Goal: Task Accomplishment & Management: Manage account settings

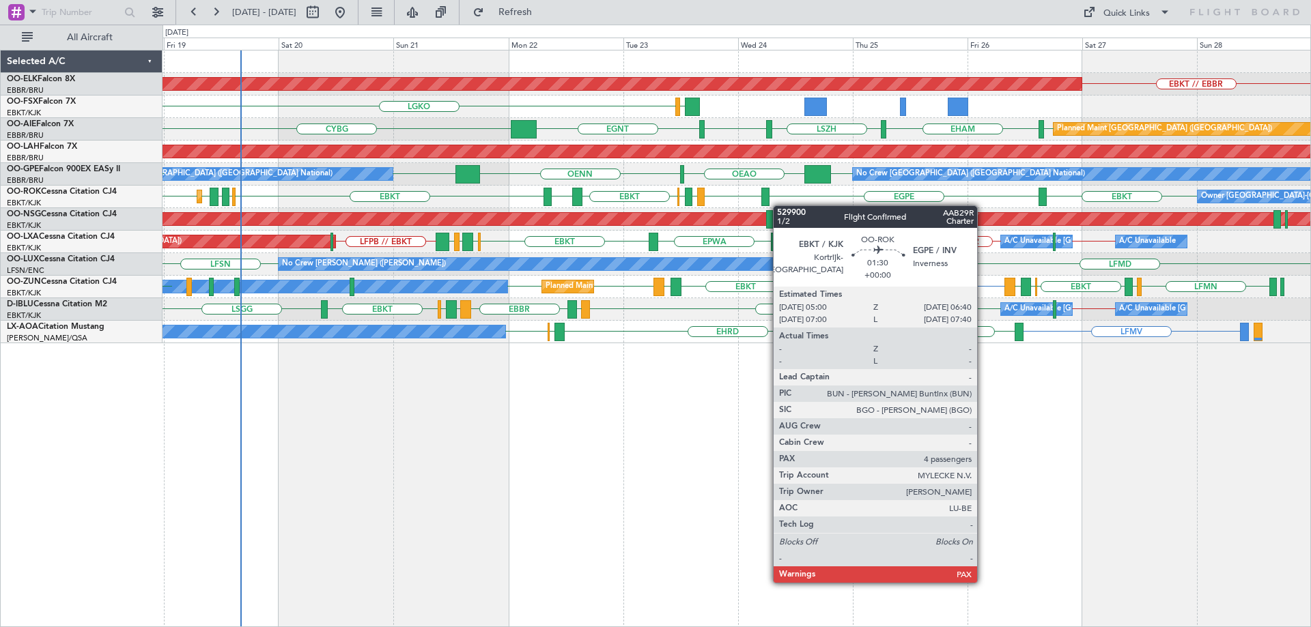
click at [765, 201] on div "EBKT // EBBR Planned Maint [GEOGRAPHIC_DATA]-[GEOGRAPHIC_DATA] LGKO LGAV [GEOGR…" at bounding box center [736, 197] width 1148 height 293
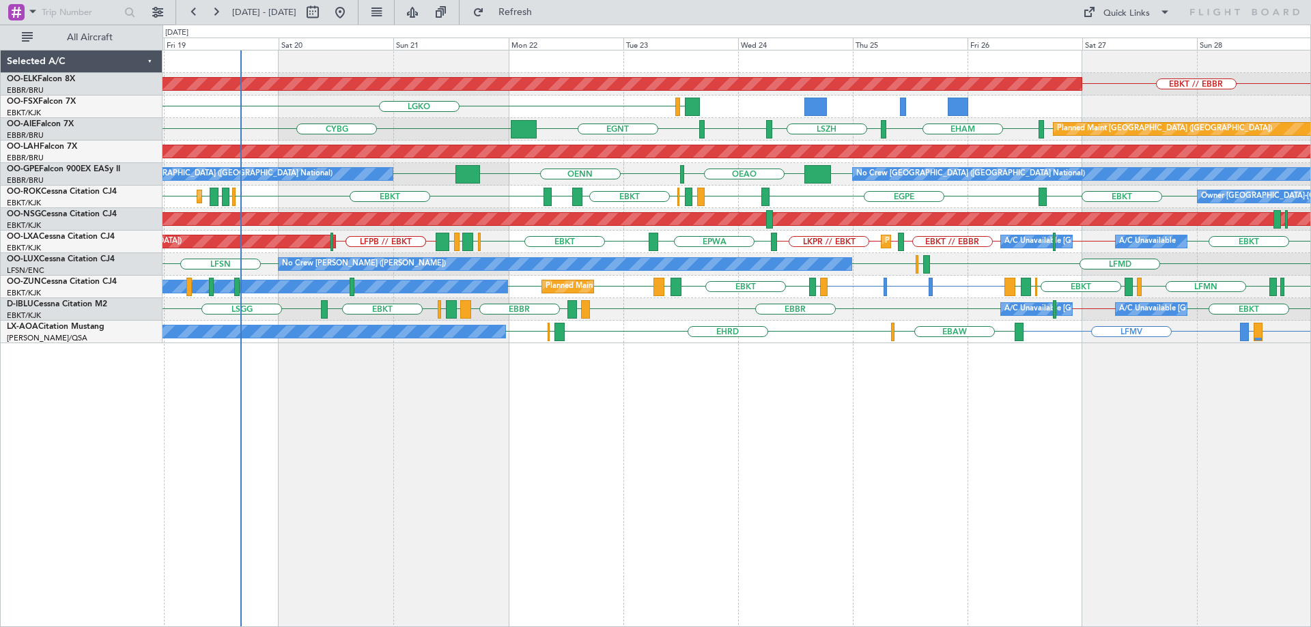
click at [1173, 574] on div "Planned Maint Kortrijk-Wevelgem EBKT // EBBR LGKO LGAV Planned Maint London (Fa…" at bounding box center [736, 339] width 1148 height 578
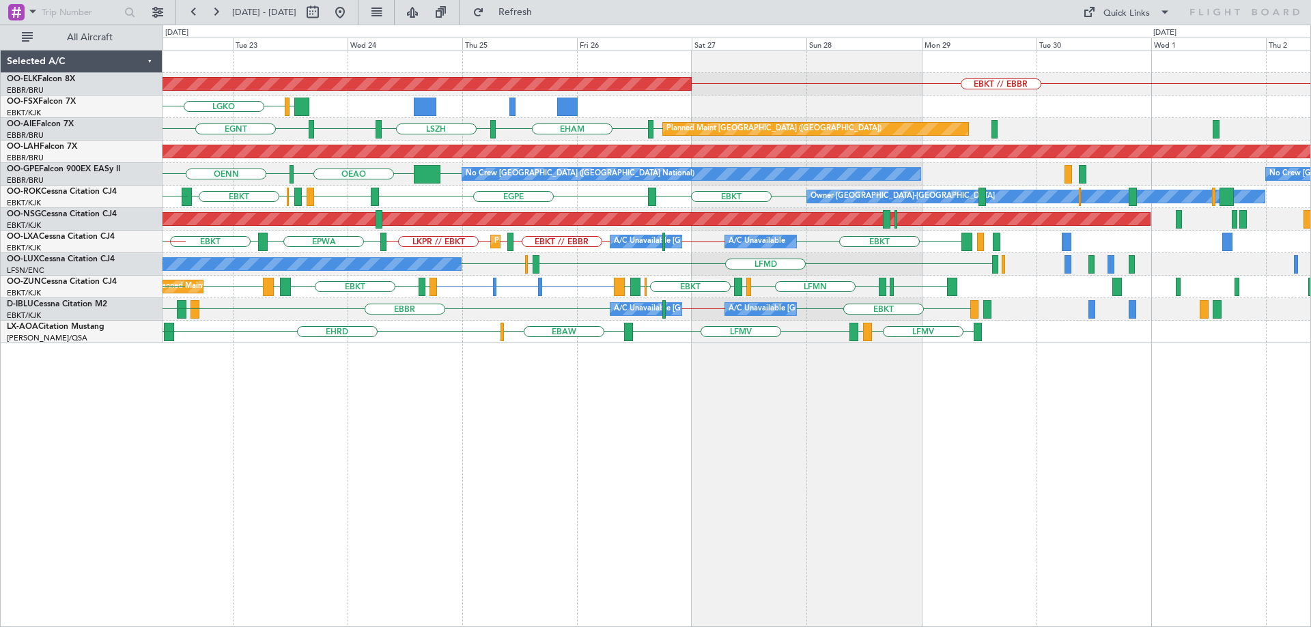
click at [711, 242] on div "EBKT EBBR // EBKT EBKT // EBBR EBKT // LKPR LKPR // EBKT EPWA EBKT A/C Unavaila…" at bounding box center [736, 242] width 1148 height 23
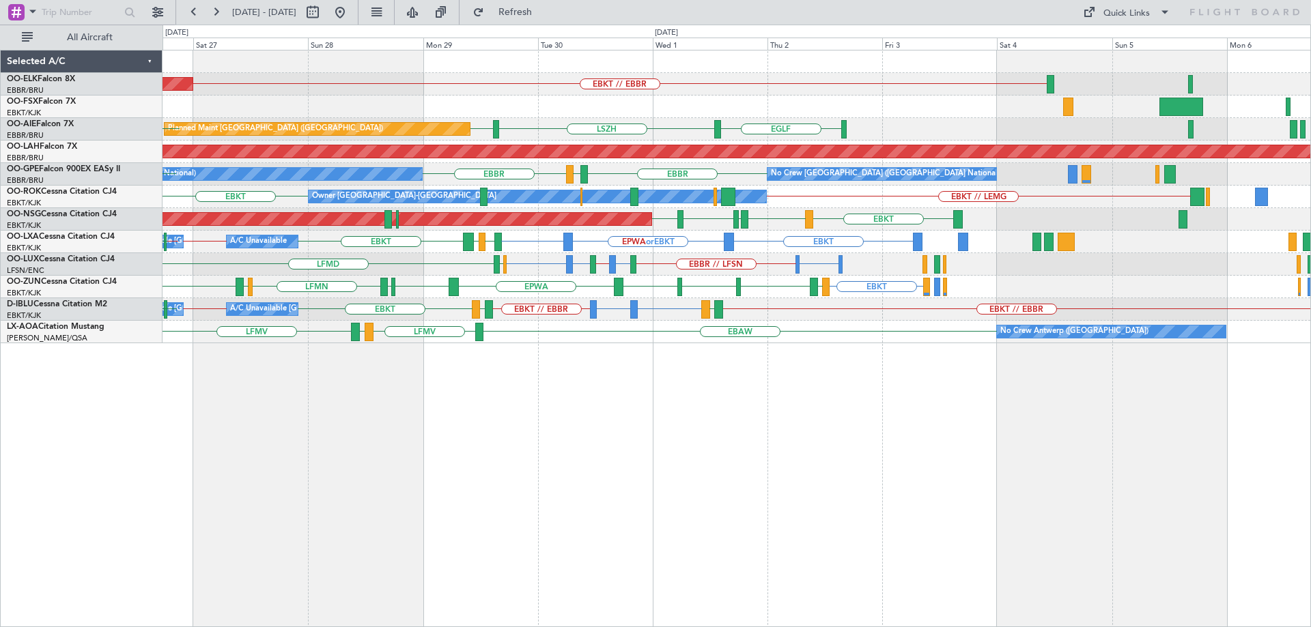
click at [518, 326] on div "EBKT // EBBR Planned Maint Kortrijk-Wevelgem EGLF LSZH EGLF EGLF Planned Maint …" at bounding box center [736, 197] width 1148 height 293
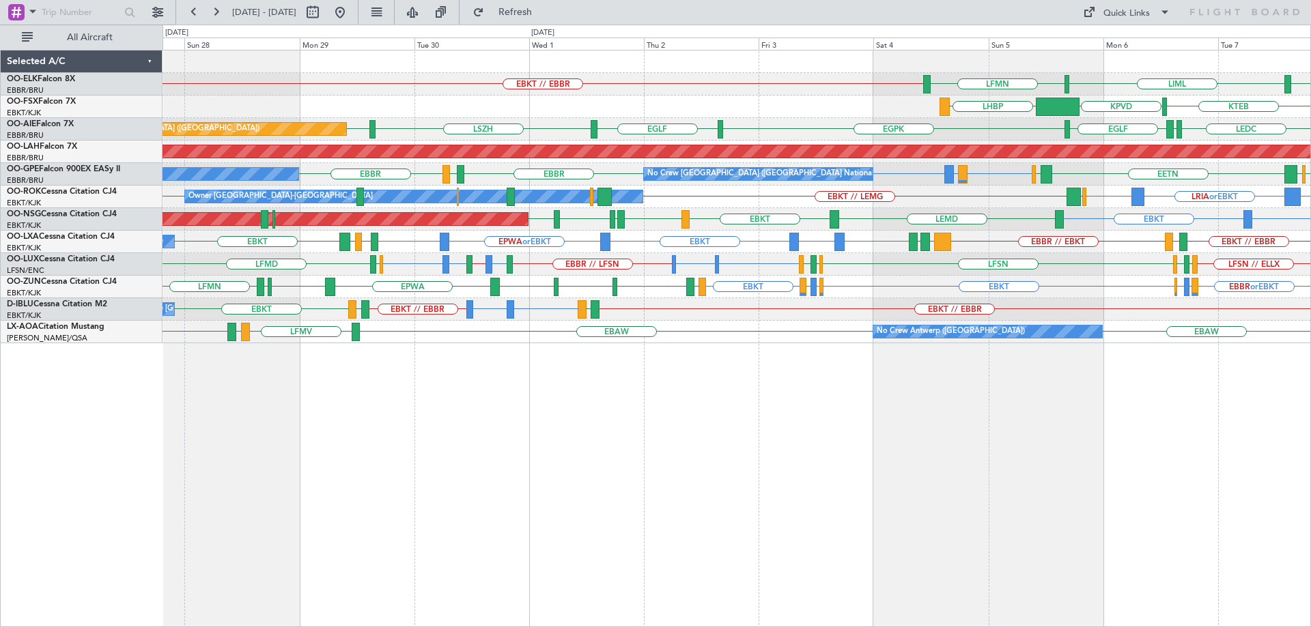
click at [807, 290] on div "EBKT LFPB or EBKT LFMN or EBKT EBKT EBBR or EBKT LFMN or EBKT LFPB or EBKT LEGE…" at bounding box center [736, 287] width 1148 height 23
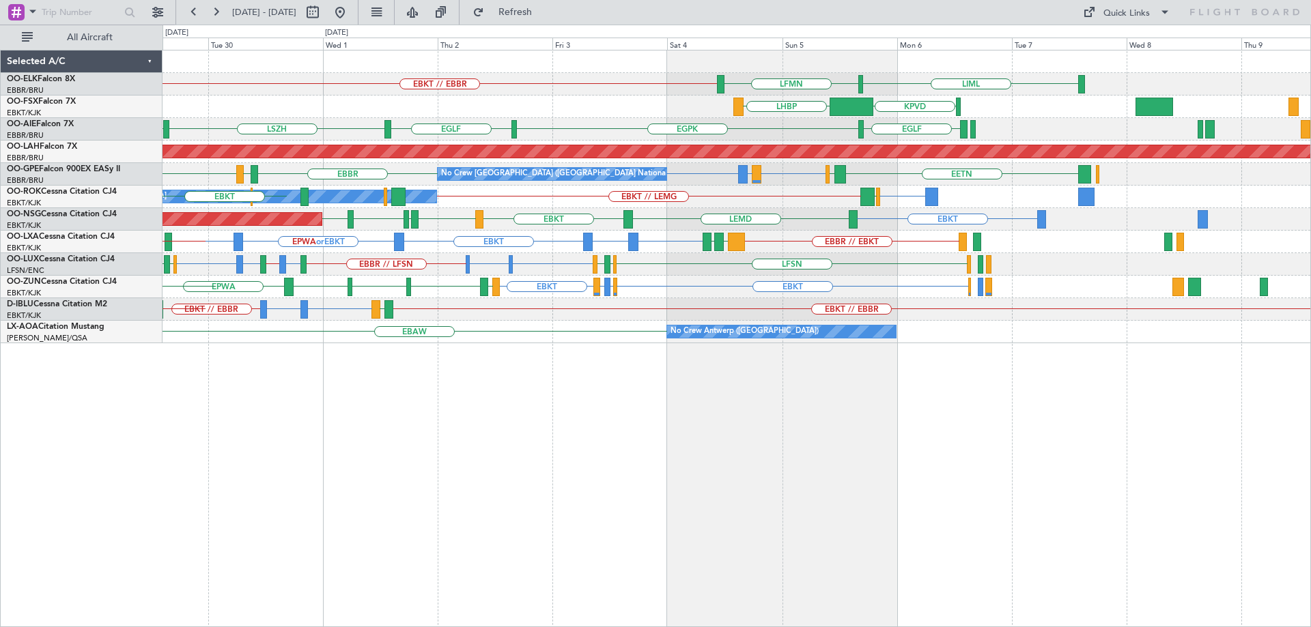
click at [638, 242] on div "EBKT ESSB or EBKT EBKT EPWA or EBKT EBKT EBBR // EBKT LGMK LIPZ LIPZ EBKT A/C U…" at bounding box center [736, 242] width 1148 height 23
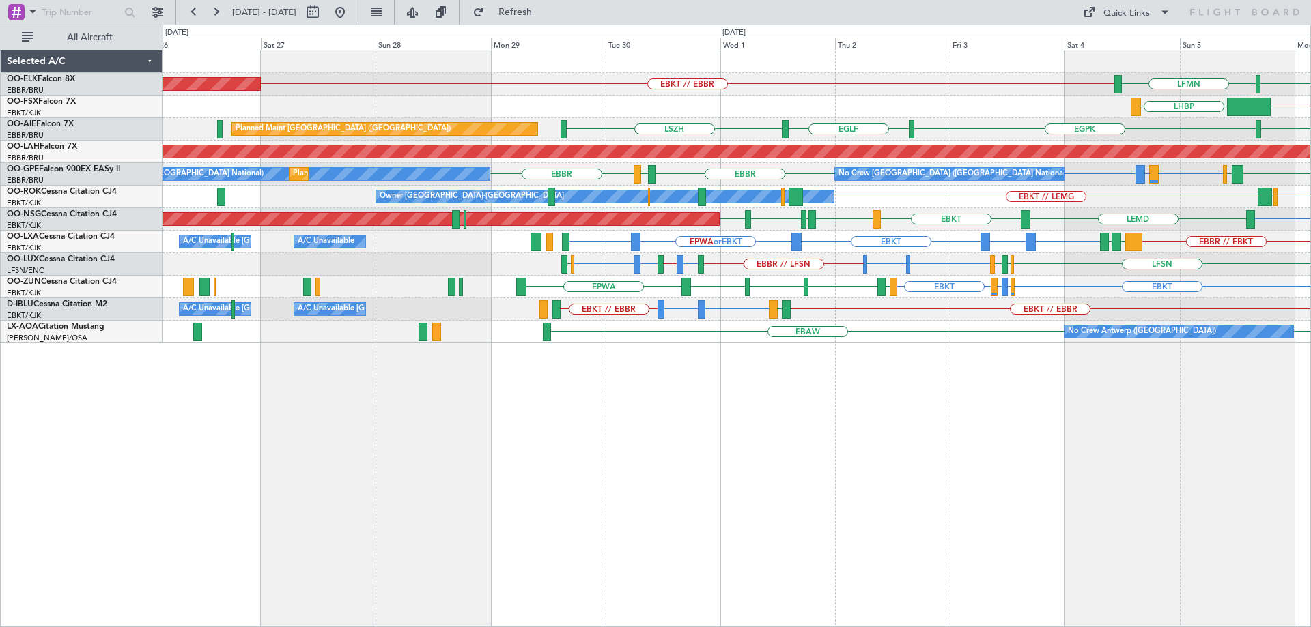
click at [902, 260] on div "LFSN or EBBR LIMC or EBBR EBBR // LFSN LFSN or LIME LIME // LEBL LEBL or LFSN L…" at bounding box center [736, 264] width 1148 height 23
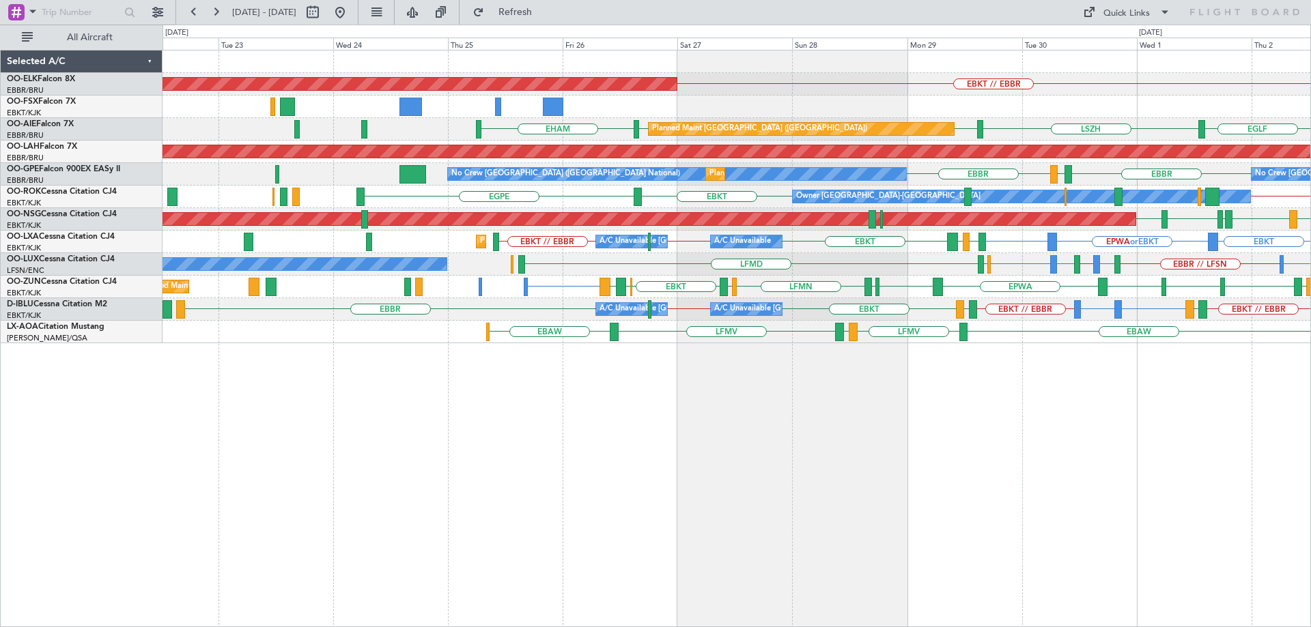
click at [1145, 294] on div "Planned Maint Kortrijk-Wevelgem EBKT // EBBR LFMN LHBP Planned Maint London (Fa…" at bounding box center [736, 197] width 1148 height 293
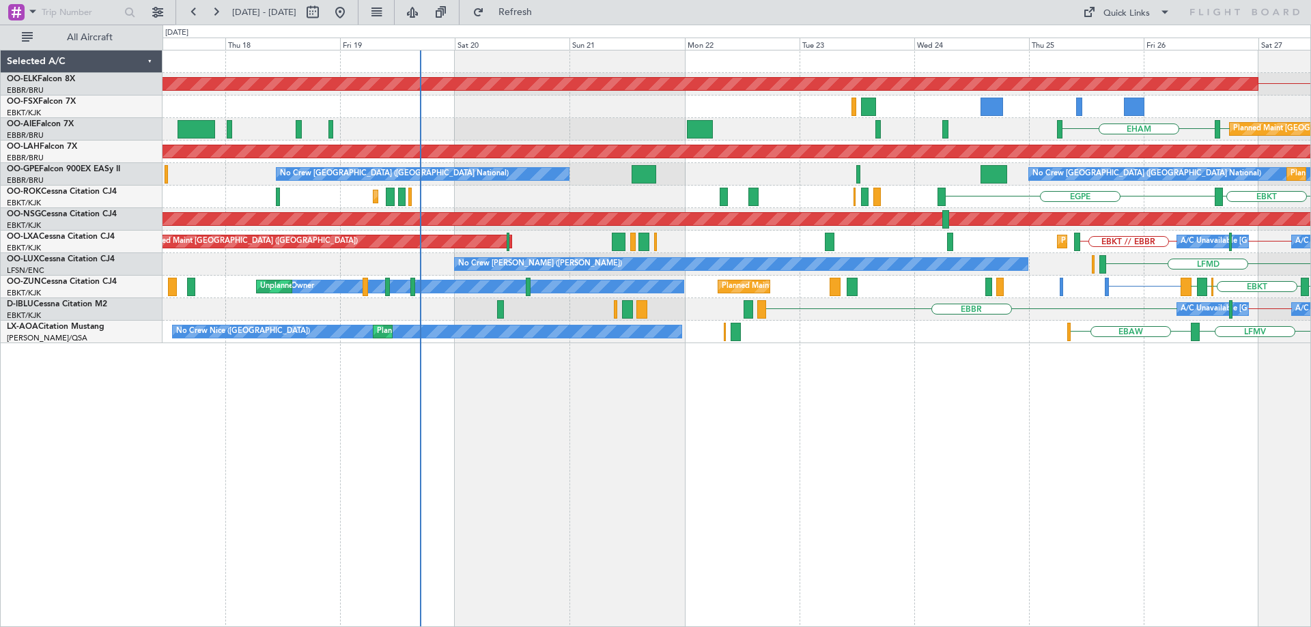
click at [1096, 289] on div "EBKT LIPZ EBKT EBOS LEIB Planned Maint Kortrijk-Wevelgem Owner Unplanned Maint …" at bounding box center [736, 287] width 1148 height 23
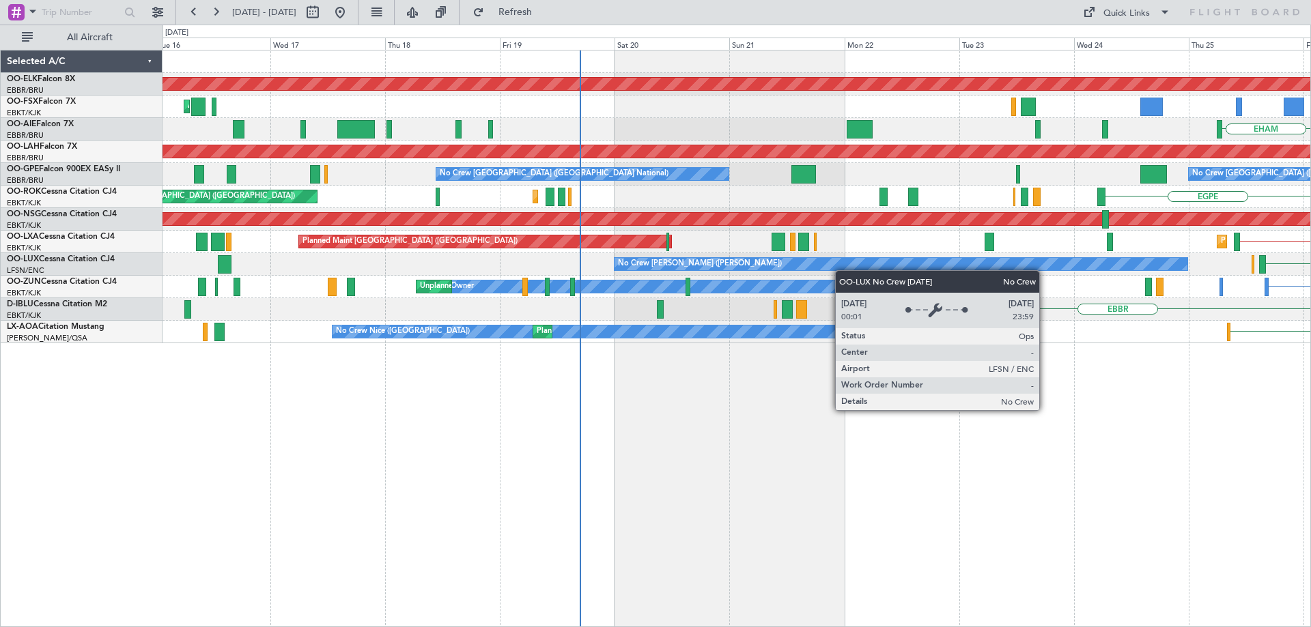
click at [614, 269] on div "No Crew Nancy (Essey) LFMD" at bounding box center [736, 264] width 1148 height 23
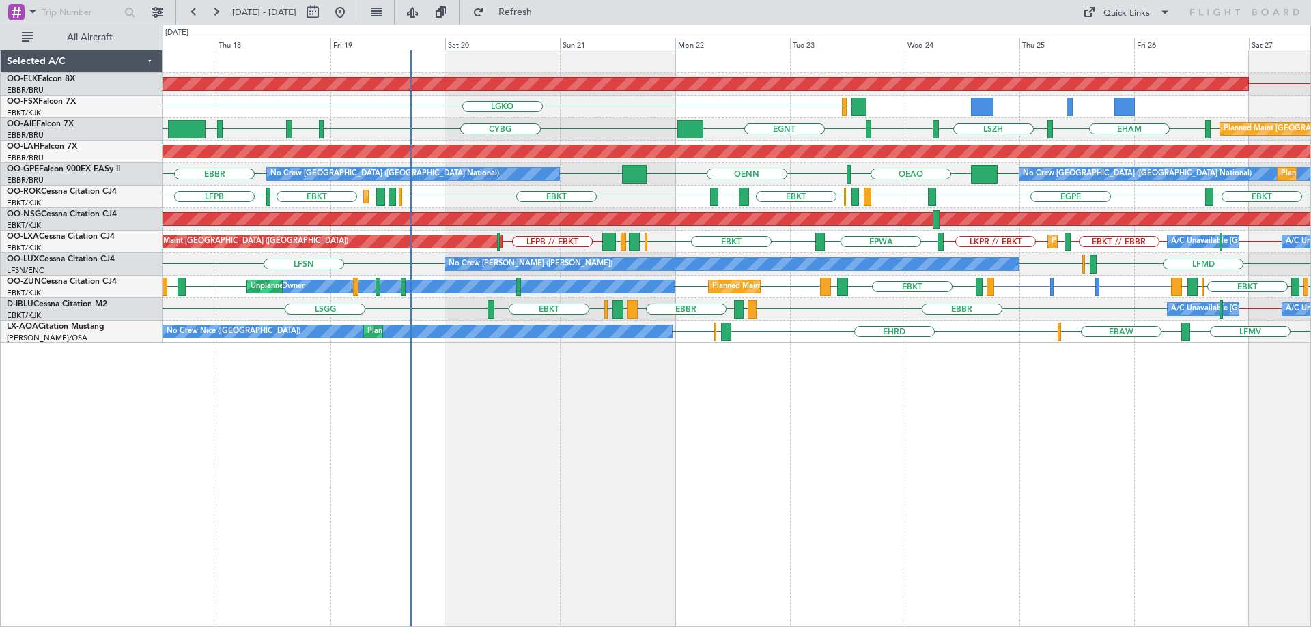
click at [397, 178] on div "No Crew Brussels (Brussels National) No Crew Brussels (Brussels National) Plann…" at bounding box center [736, 174] width 1148 height 23
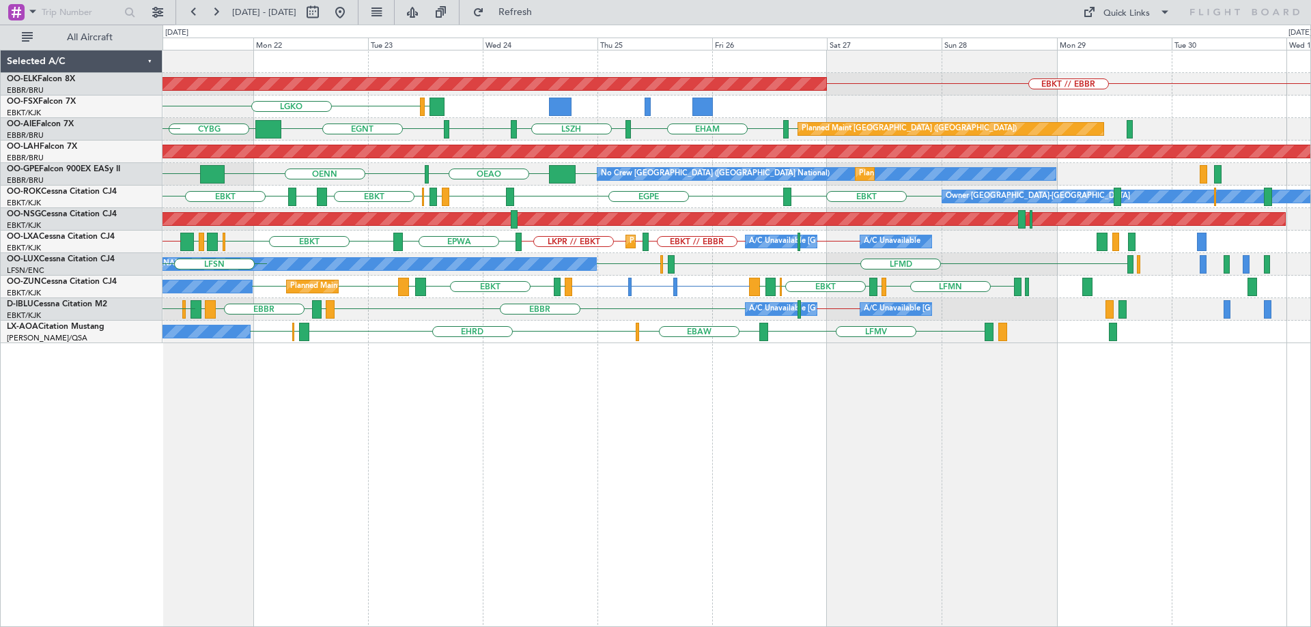
click at [425, 186] on div "Planned Maint Kortrijk-Wevelgem EBKT // EBBR LGKO LGAV Planned Maint London (Fa…" at bounding box center [736, 197] width 1148 height 293
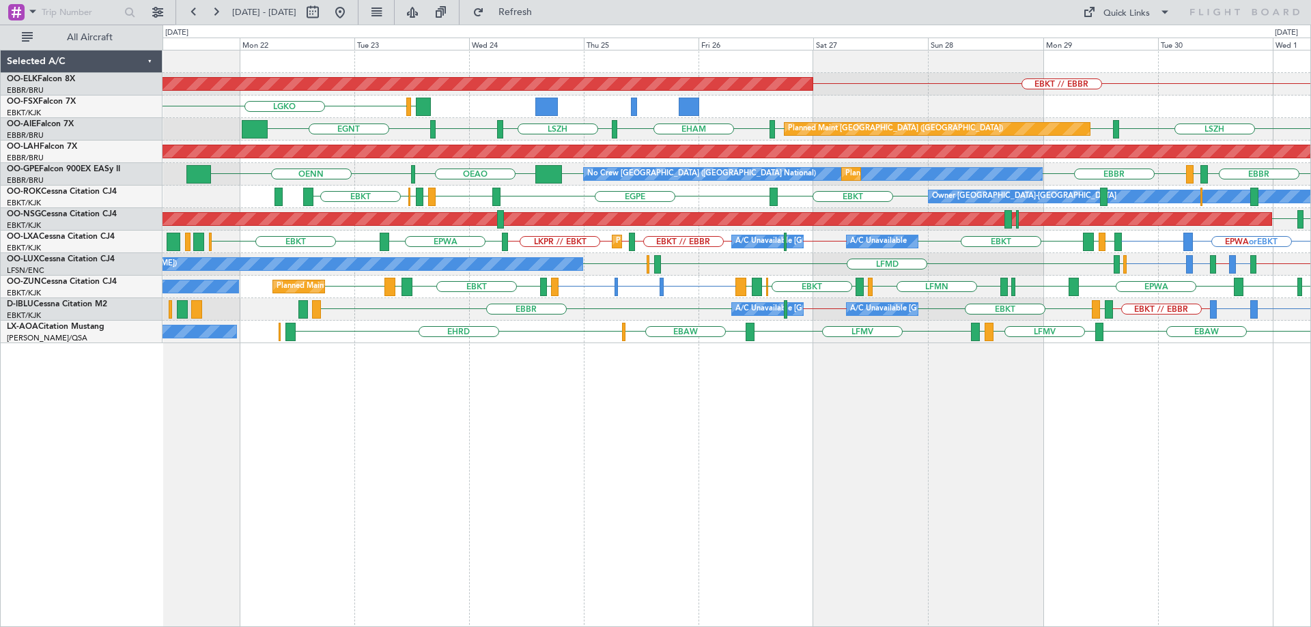
click at [480, 279] on div "Planned Maint Kortrijk-Wevelgem EBKT EDDG or EBKT EBKT EPWA EBKT LFPG LFMN LIPZ…" at bounding box center [736, 287] width 1148 height 23
click at [932, 201] on div "Owner Kortrijk-Wevelgem" at bounding box center [1024, 196] width 184 height 20
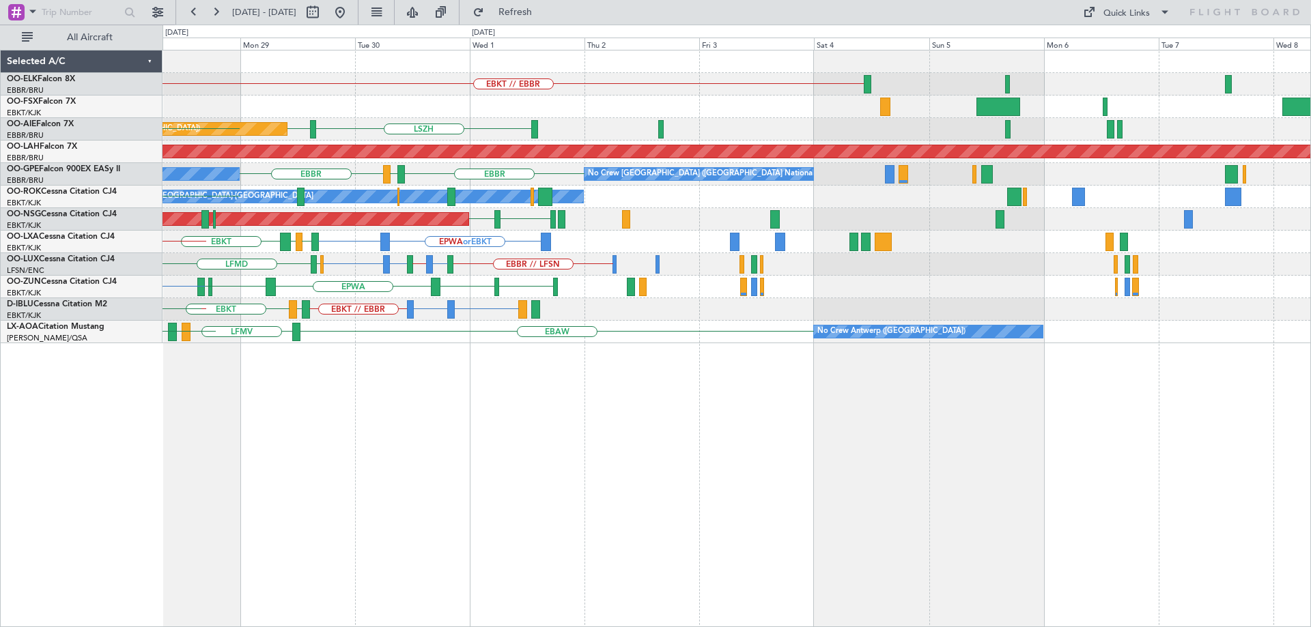
click at [602, 212] on div "Planned Maint Paris (Le Bourget) EGNV LFPB" at bounding box center [736, 219] width 1148 height 23
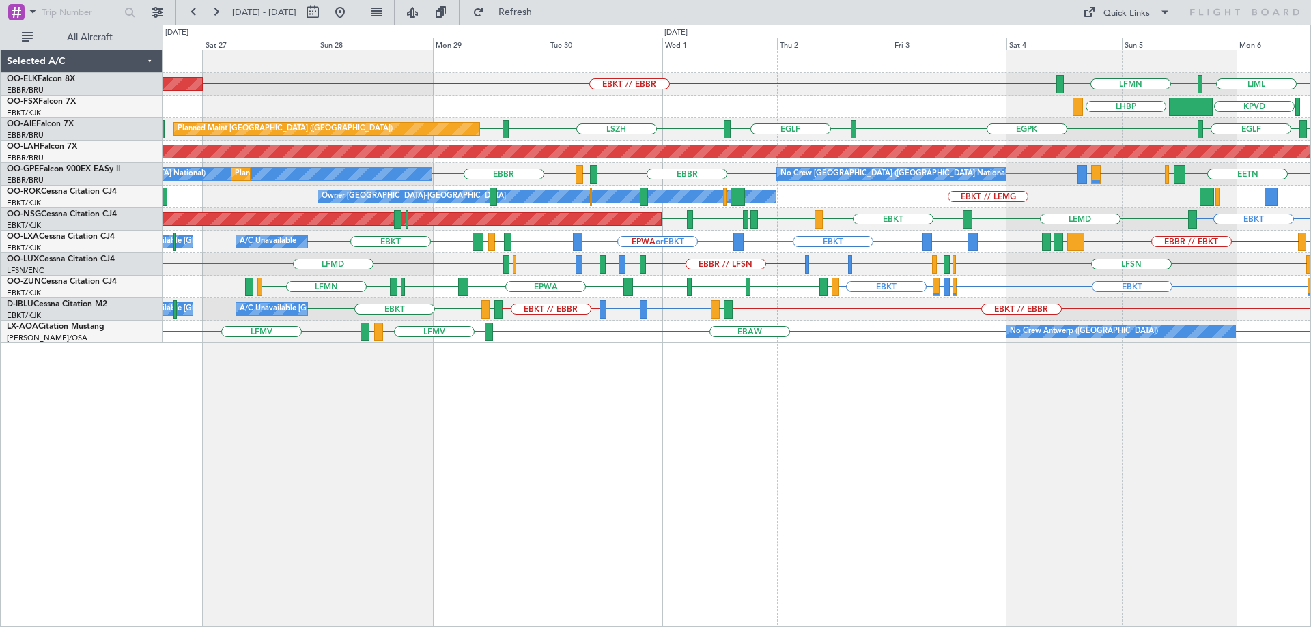
click at [855, 316] on div "EBBR or EBKT LIME or EBKT EBKT // EBBR EBKT // EBBR LFTH LFTH EBKT A/C Unavaila…" at bounding box center [736, 309] width 1148 height 23
click at [1170, 294] on div "Planned Maint Kortrijk-Wevelgem EBKT // EBBR LIML LFMN KTEB KPVD LHBP Planned M…" at bounding box center [736, 197] width 1148 height 293
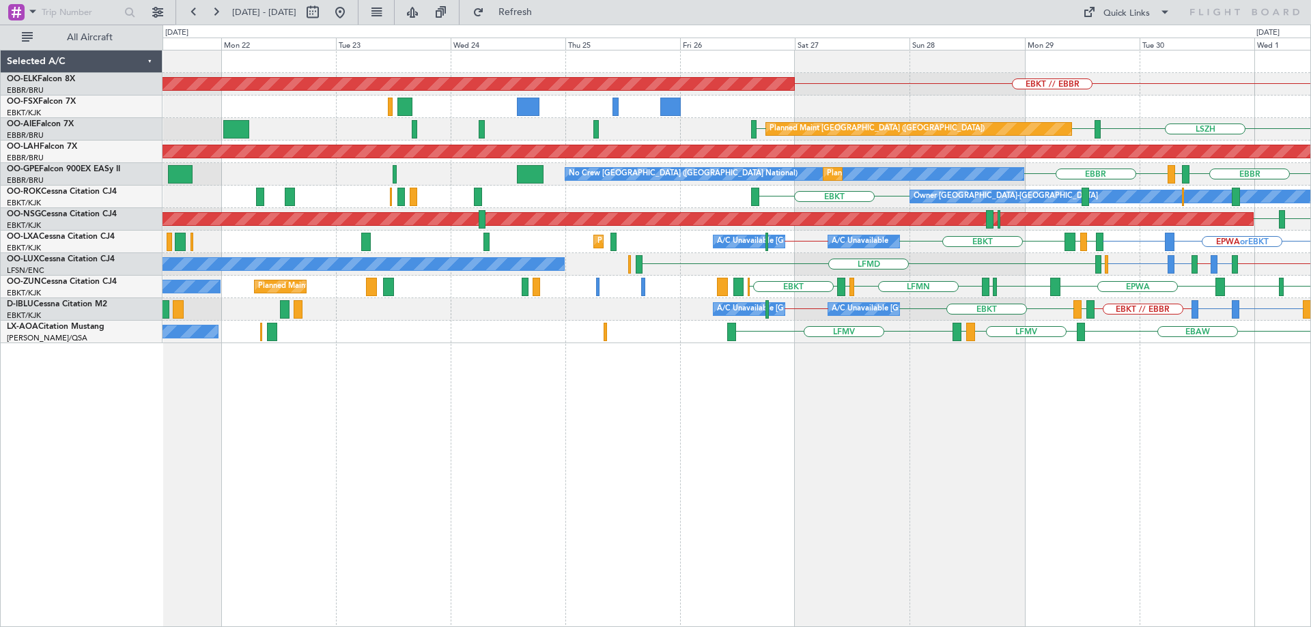
click at [847, 290] on div "EBKT EPWA EBKT LFPG LFMN LIPZ EBKT Planned Maint Kortrijk-Wevelgem Owner EGNV E…" at bounding box center [736, 287] width 1148 height 23
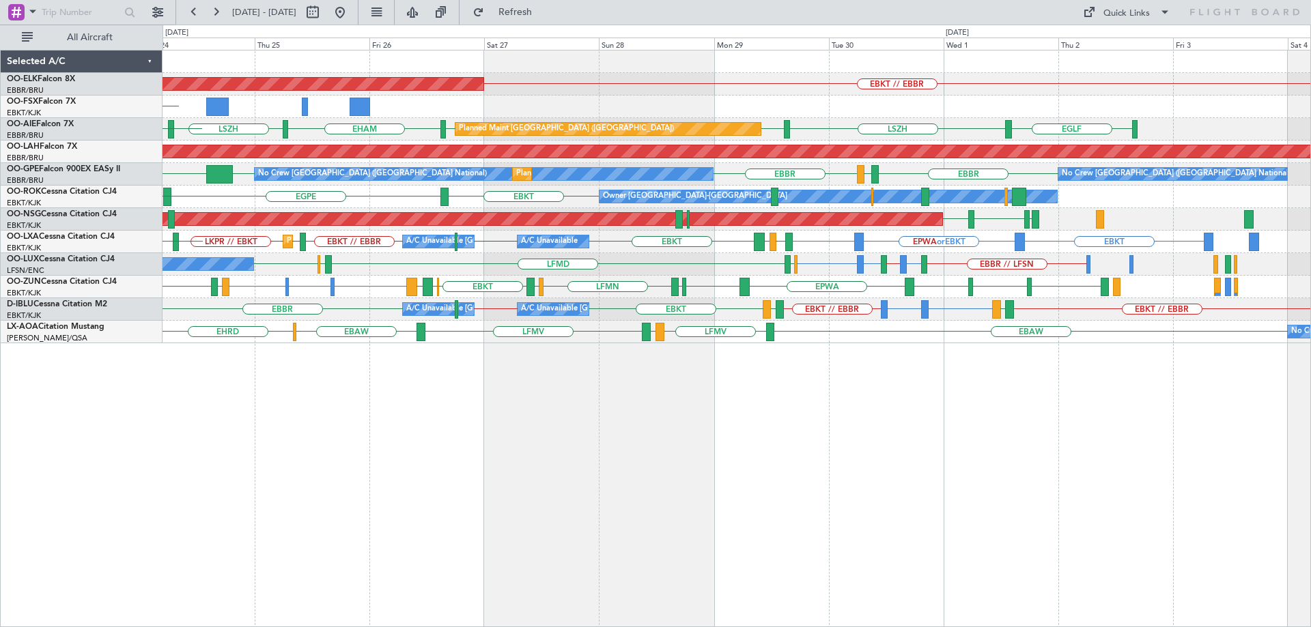
click at [795, 307] on div "A/C Unavailable Kortrijk-Wevelgem A/C Unavailable Brussels (Brussels National) …" at bounding box center [736, 309] width 1148 height 23
click at [528, 291] on div "Planned Maint Kortrijk-Wevelgem EBKT // EBBR LGAV LGKO Planned Maint London (Fa…" at bounding box center [736, 197] width 1148 height 293
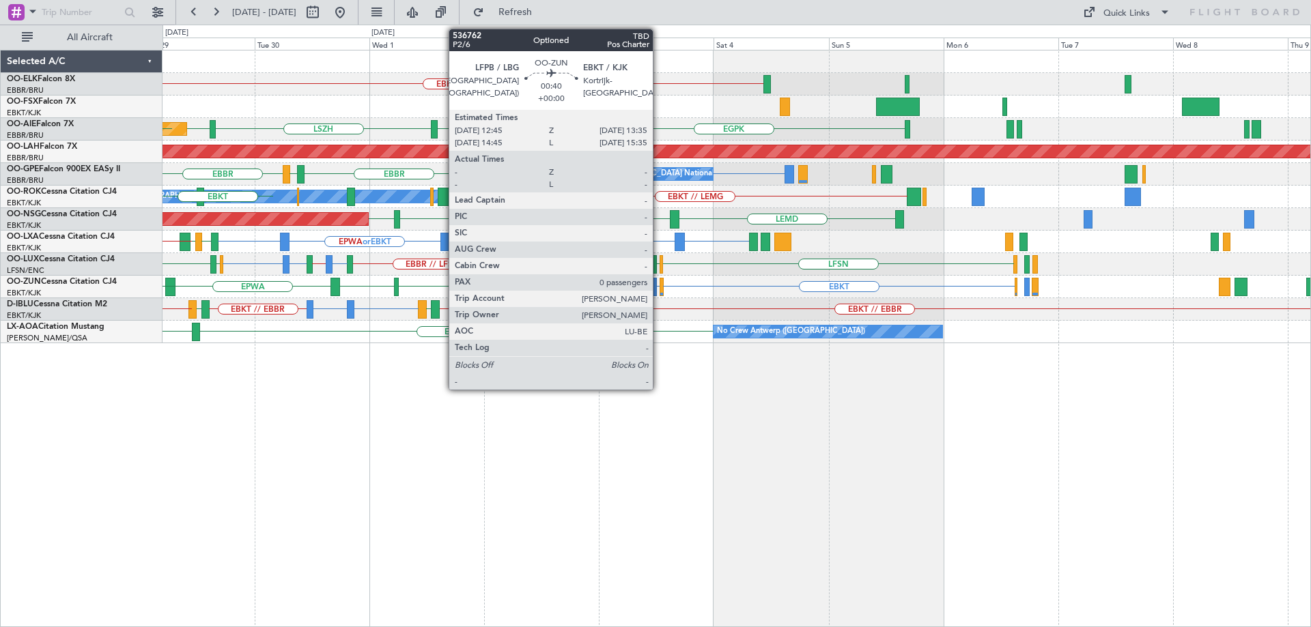
click at [569, 293] on div "EBKT LFPB or EBKT LFMN or EBKT EBKT EGNV EBKT EPWA EBKT LEGE EBKT LFPG LFMN LIP…" at bounding box center [736, 287] width 1148 height 23
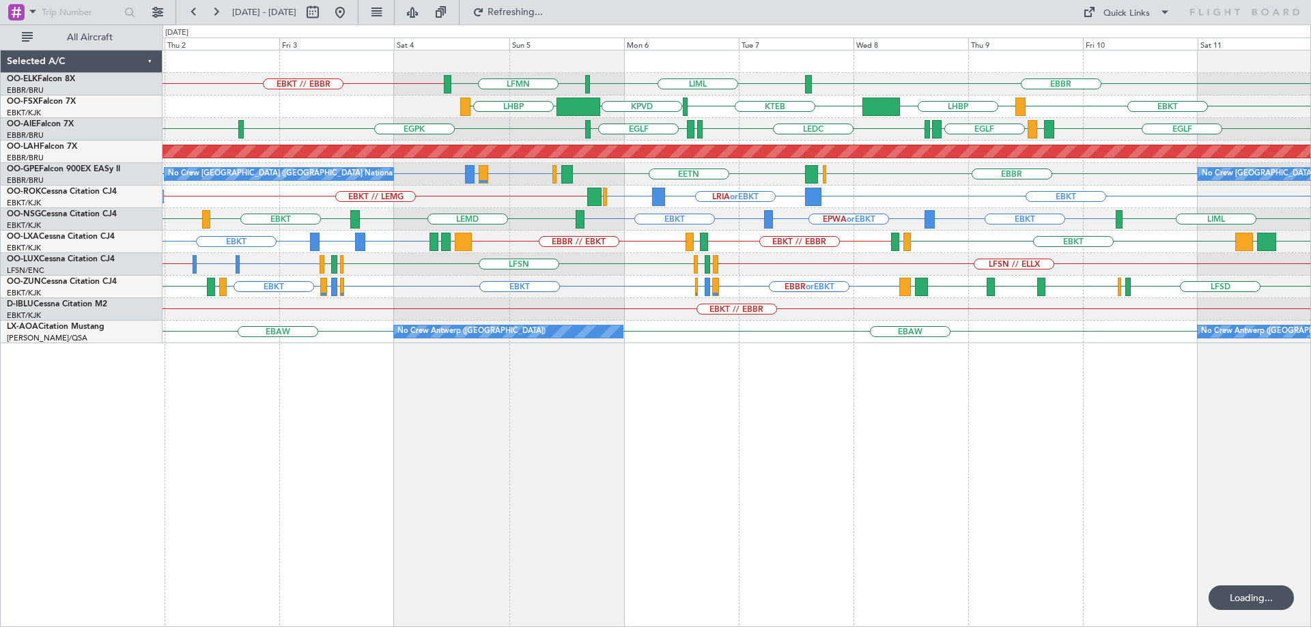
click at [631, 323] on div "No Crew Antwerp (Deurne) No Crew Antwerp (Deurne) EBAW EBAW" at bounding box center [736, 332] width 1148 height 23
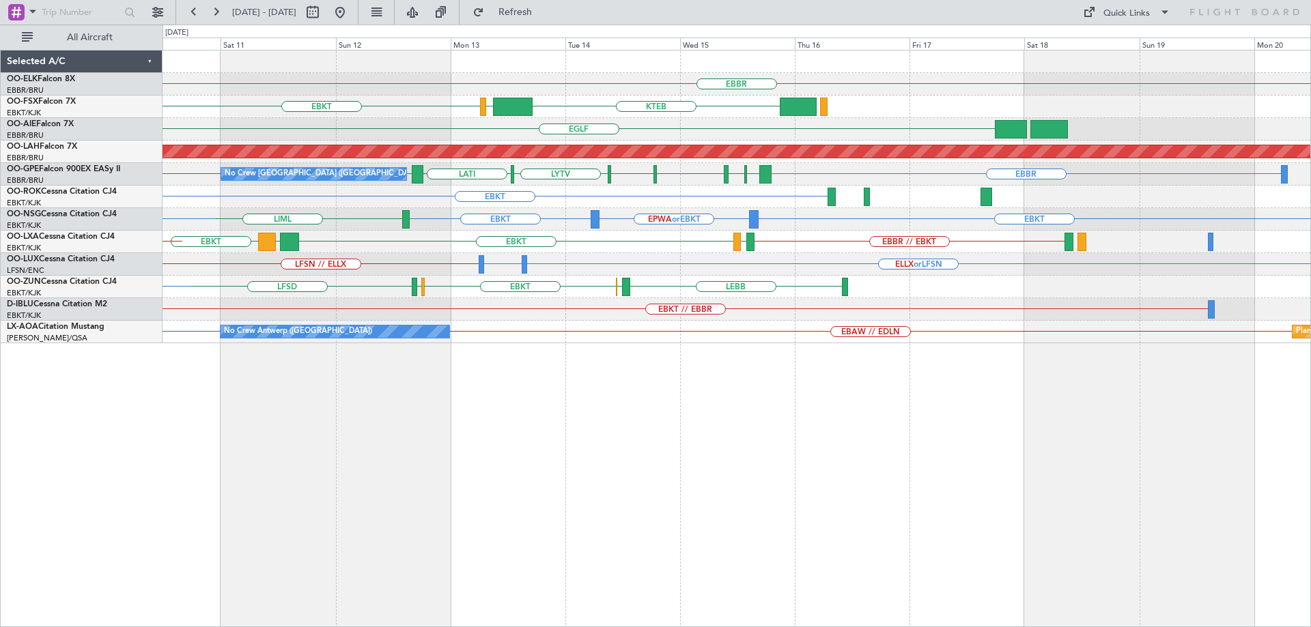
click at [481, 318] on div "EBBR KTEB LIMC EBKT LHBP KTEB EGLF LEMD EGLF LEMD LEDC Planned Maint Alton-st L…" at bounding box center [736, 197] width 1148 height 293
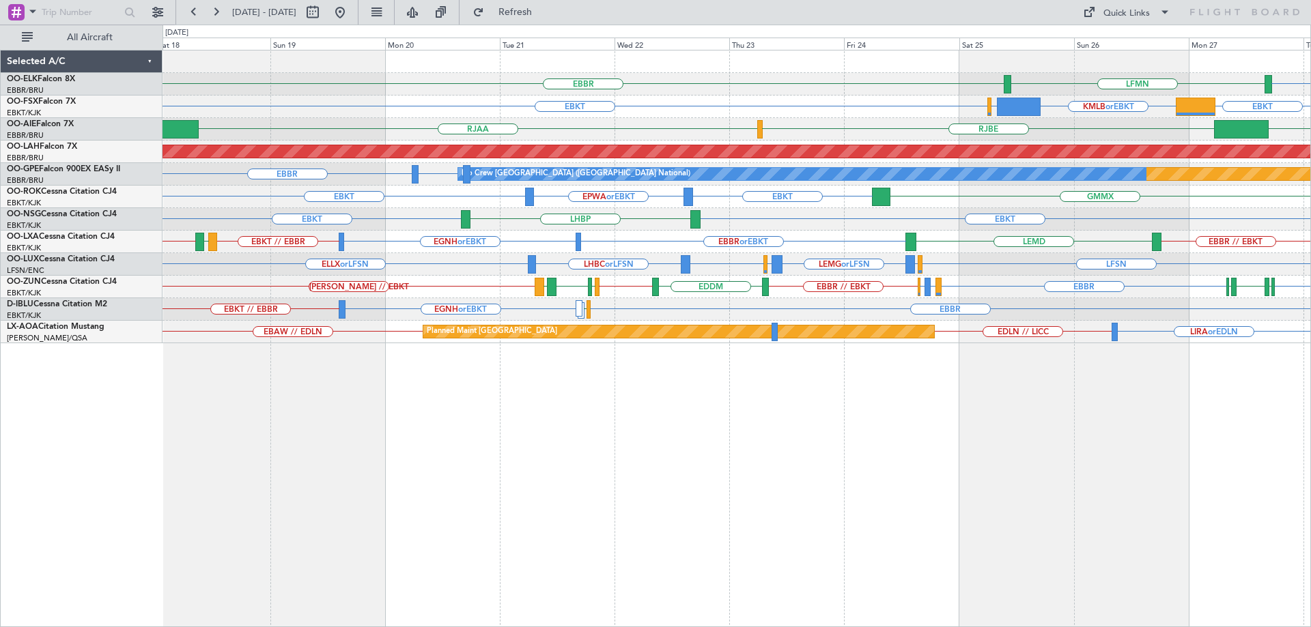
click at [1144, 270] on div "ELLX or LFSN LHBC or LFSN LFSN LFMN or LFSN LEMG or LFSN LFPB or LFSN LFSN Plan…" at bounding box center [736, 264] width 1148 height 23
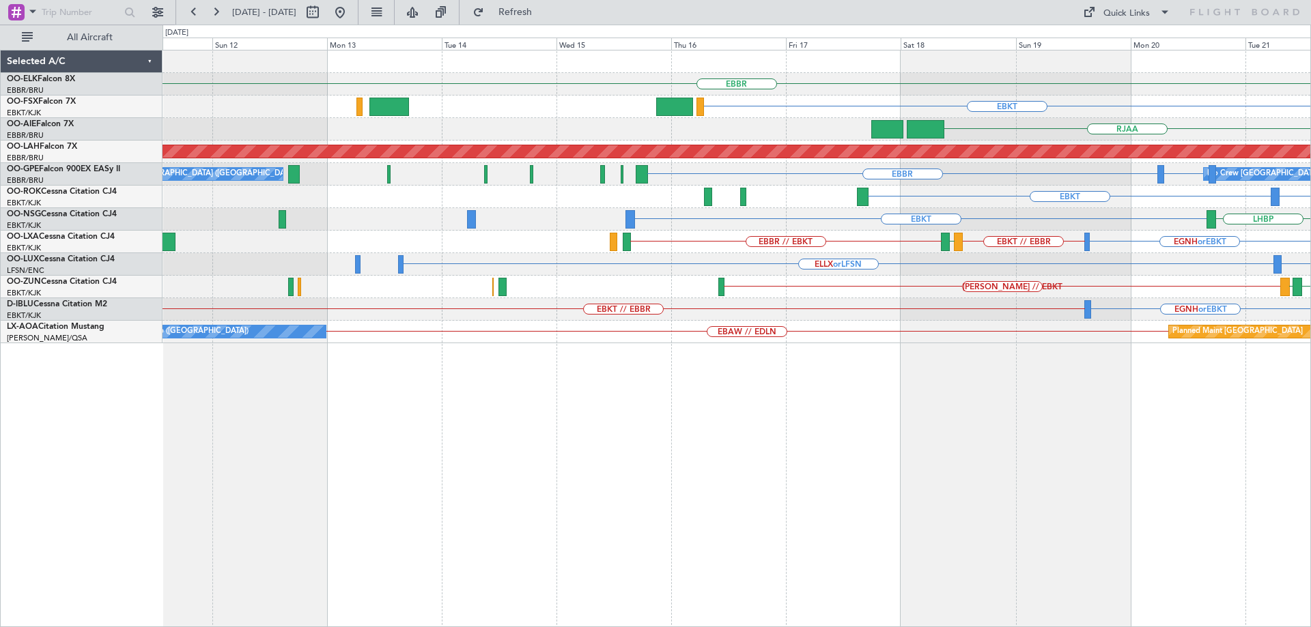
click at [1023, 270] on div "ELLX or LFSN LHBC or LFSN LFSN LFPB or LFSN LEMG or LFSN" at bounding box center [736, 264] width 1148 height 23
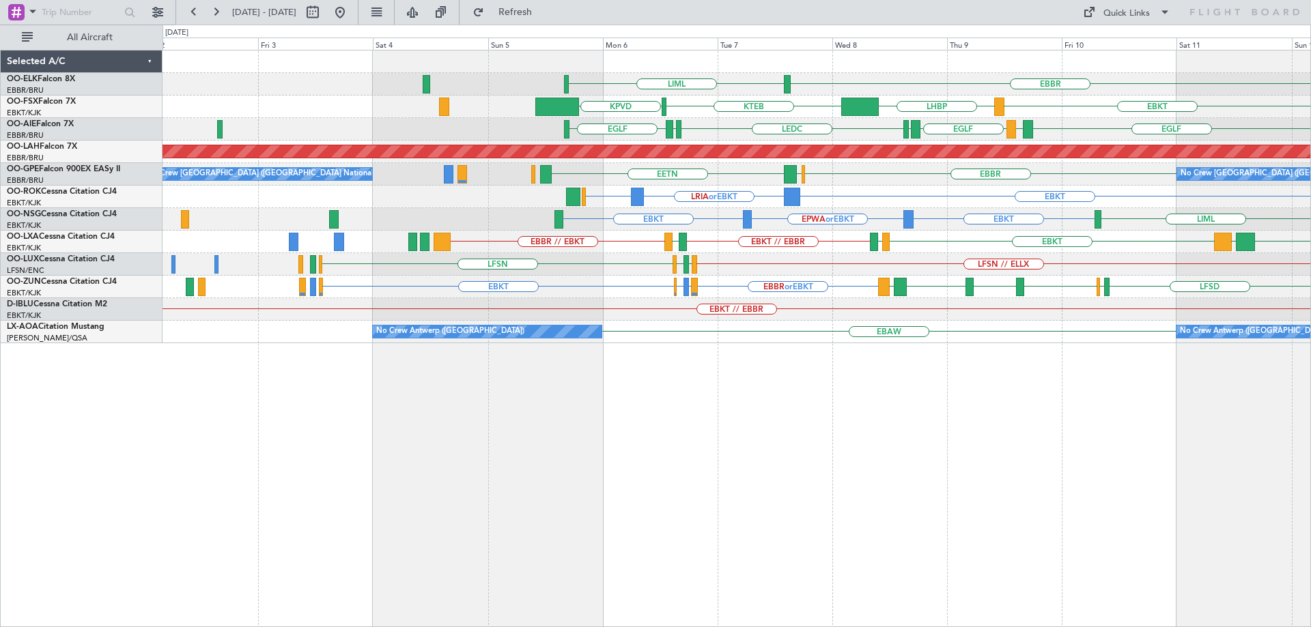
click at [769, 249] on div "EBKT LGPA EBKT LFTH EBKT // EBBR LIPR EBBR // EBKT" at bounding box center [736, 242] width 1148 height 23
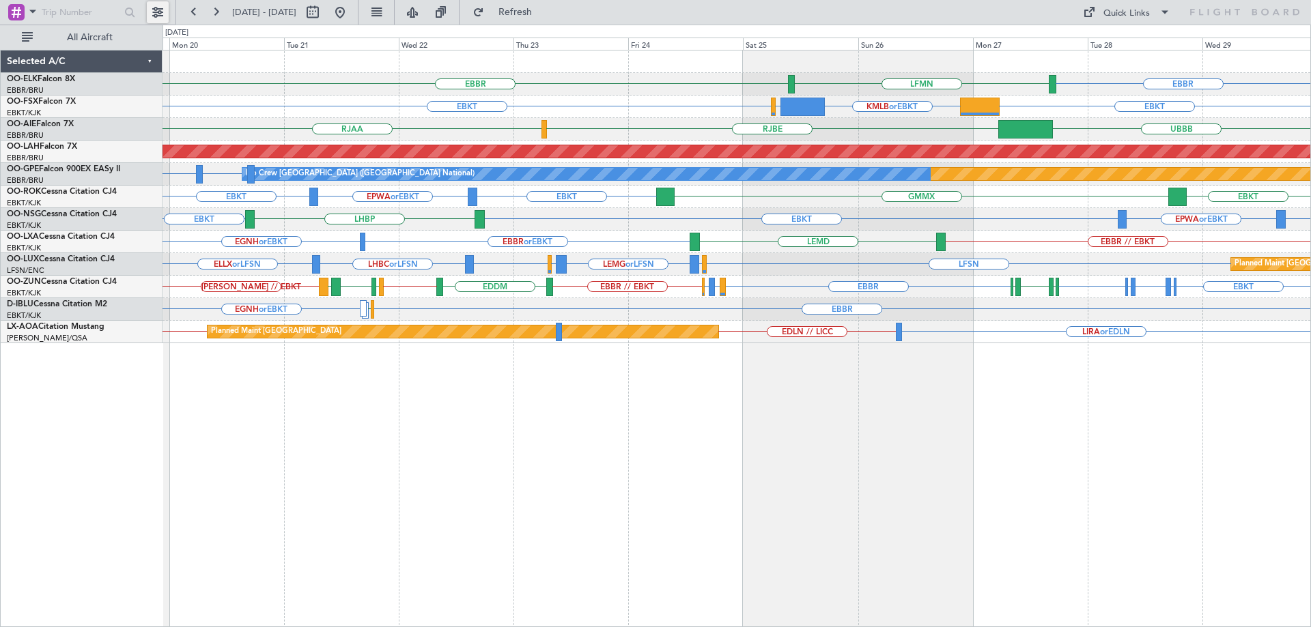
click at [162, 5] on button at bounding box center [158, 12] width 22 height 22
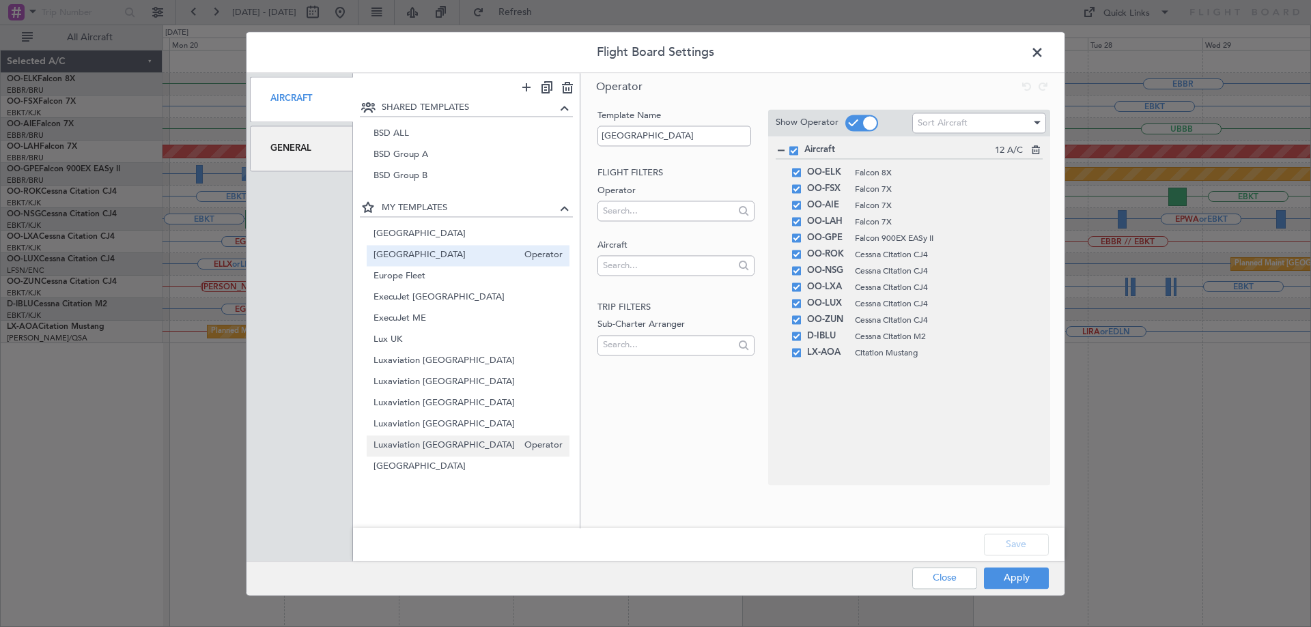
click at [440, 441] on span "Luxaviation [GEOGRAPHIC_DATA]" at bounding box center [445, 446] width 145 height 14
type input "Luxaviation [GEOGRAPHIC_DATA]"
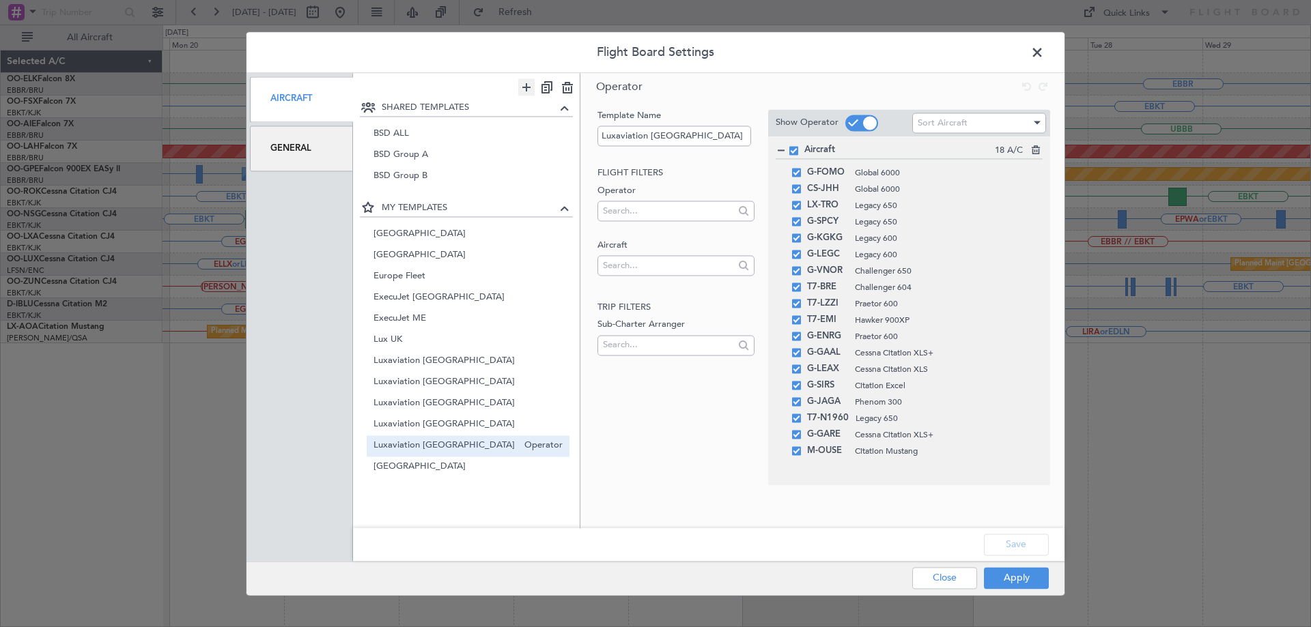
click at [526, 89] on icon at bounding box center [526, 87] width 16 height 17
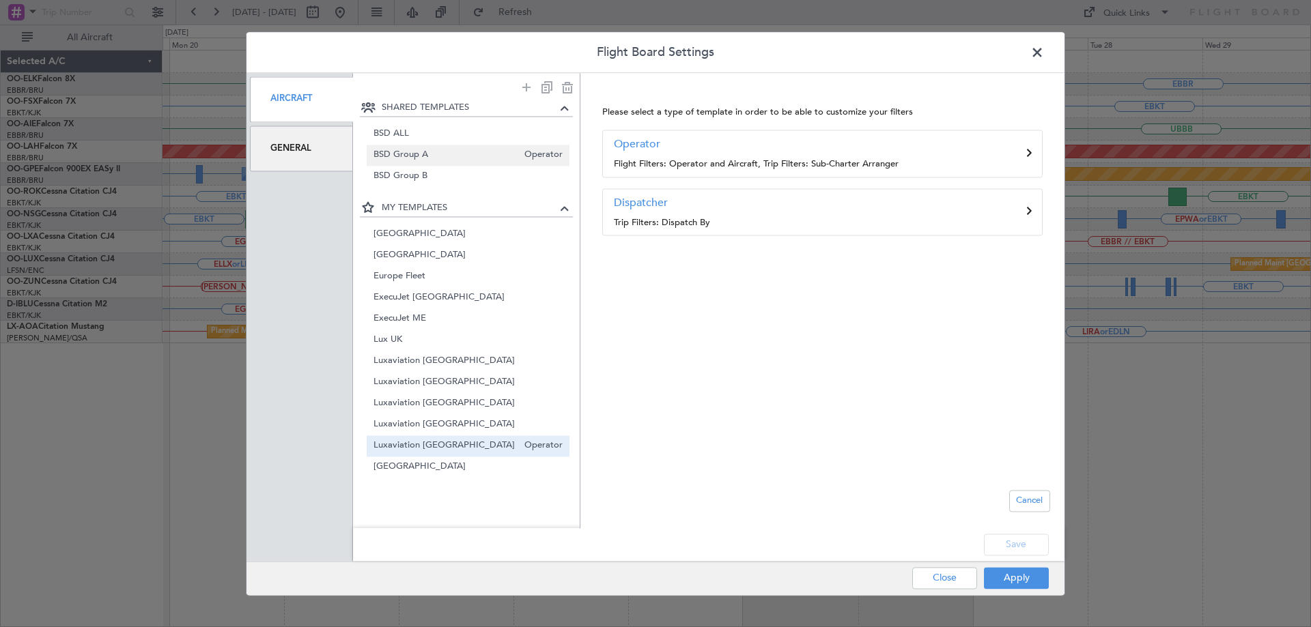
click at [429, 154] on span "BSD Group A" at bounding box center [445, 155] width 145 height 14
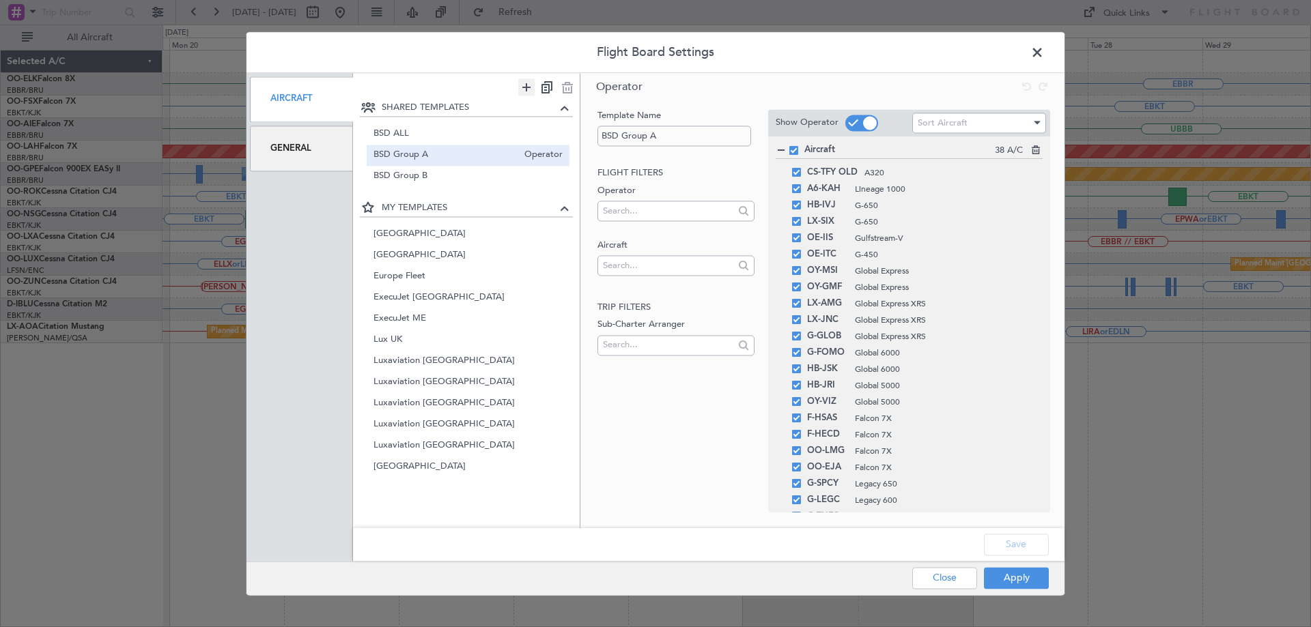
click at [528, 89] on icon at bounding box center [526, 87] width 16 height 17
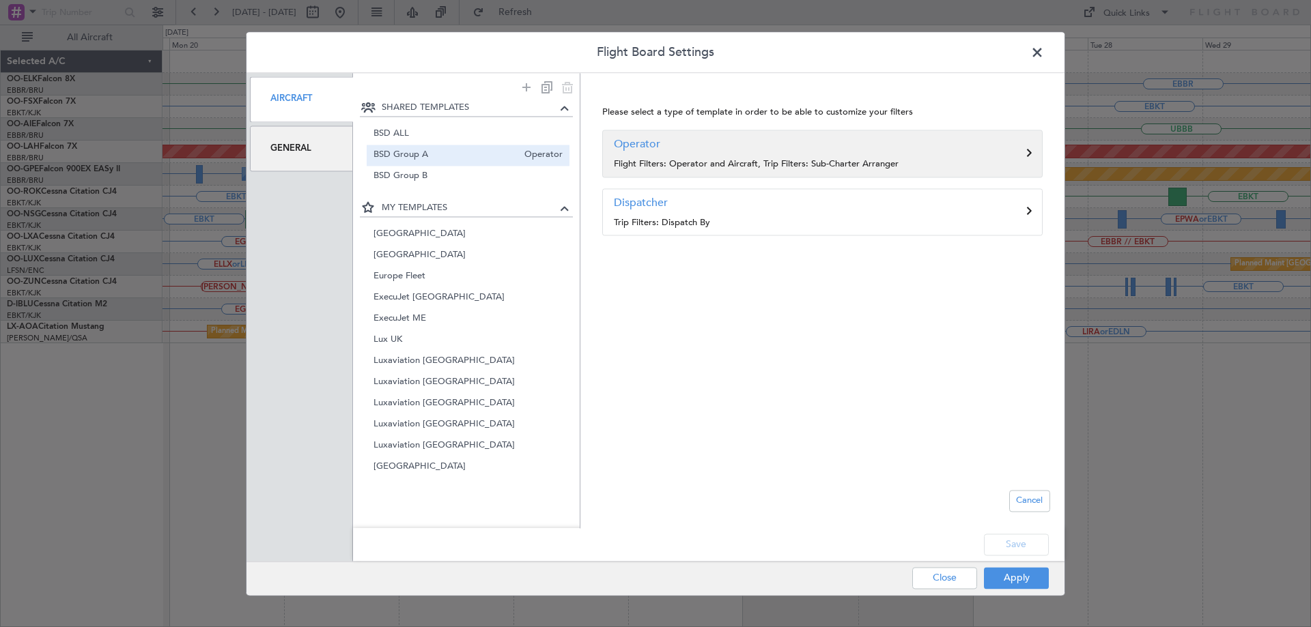
click at [677, 147] on h3 "Operator" at bounding box center [822, 144] width 417 height 16
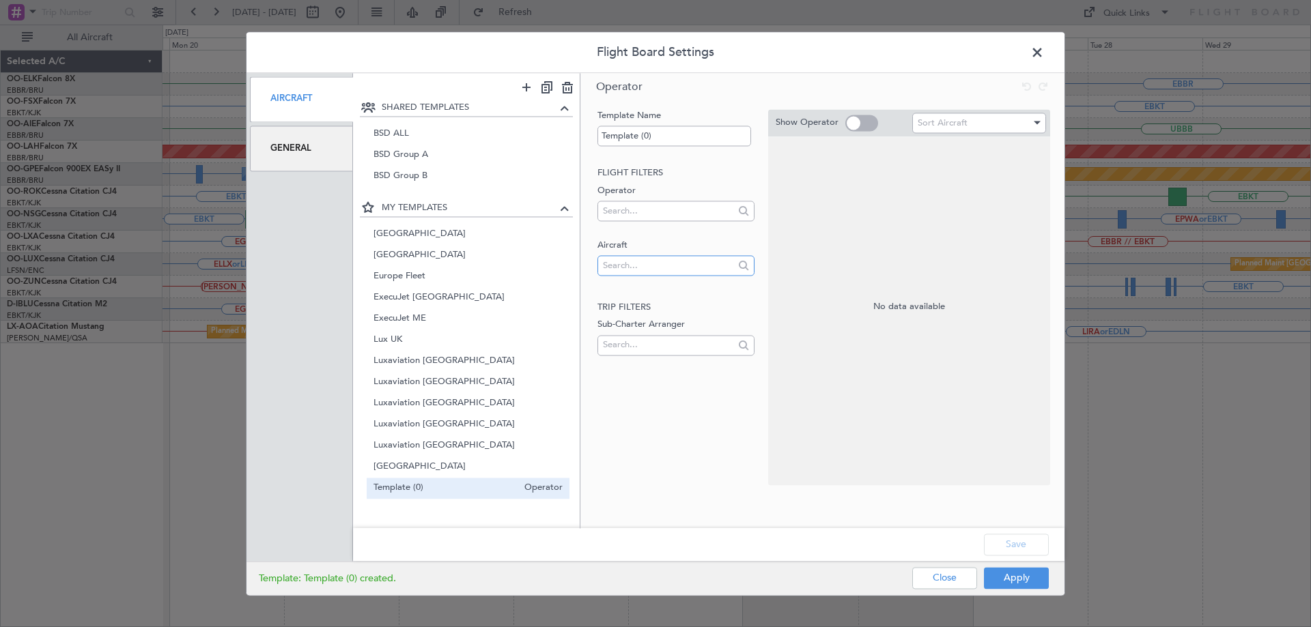
click at [657, 266] on input "text" at bounding box center [668, 265] width 130 height 20
drag, startPoint x: 670, startPoint y: 132, endPoint x: 566, endPoint y: 132, distance: 104.5
click at [566, 132] on div "SHARED TEMPLATES BSD ALL Operator BSD Group A Operator BSD Group B Operator MY …" at bounding box center [708, 300] width 711 height 455
type input "Test"
click at [640, 270] on input "text" at bounding box center [668, 265] width 130 height 20
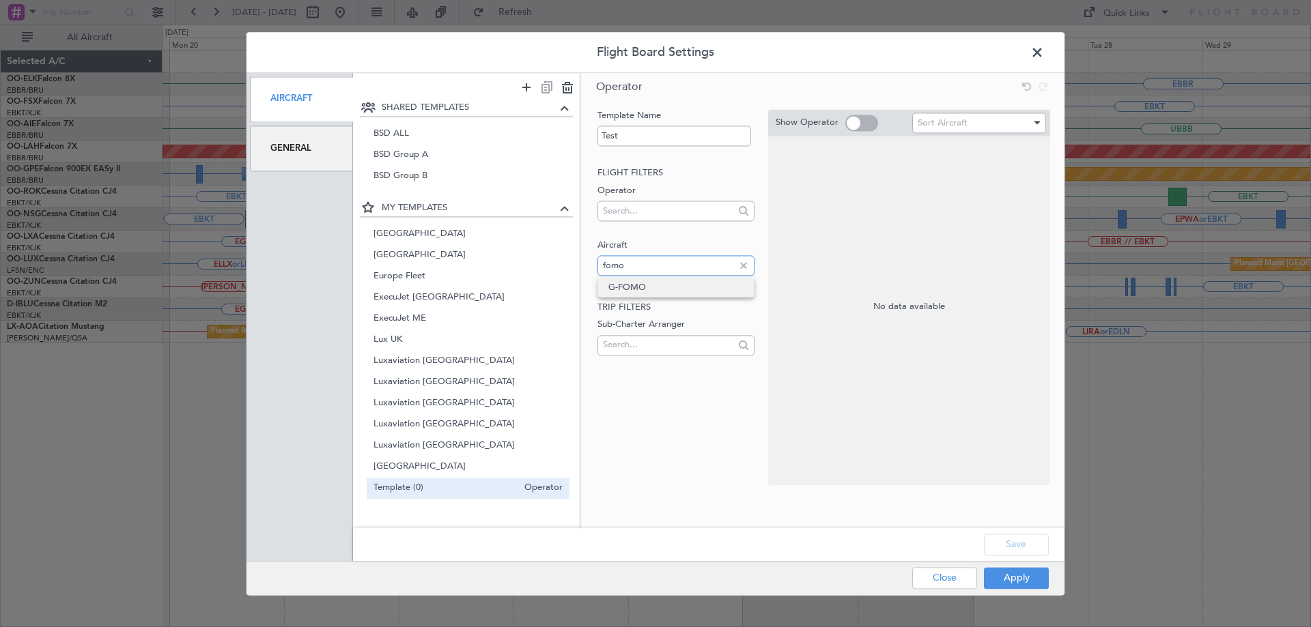
type input "fomo"
click at [663, 289] on span "G-FOMO" at bounding box center [675, 287] width 135 height 20
click at [623, 268] on input "text" at bounding box center [668, 265] width 130 height 20
type input "gaal"
click at [625, 285] on span "G-GAAL" at bounding box center [675, 287] width 135 height 20
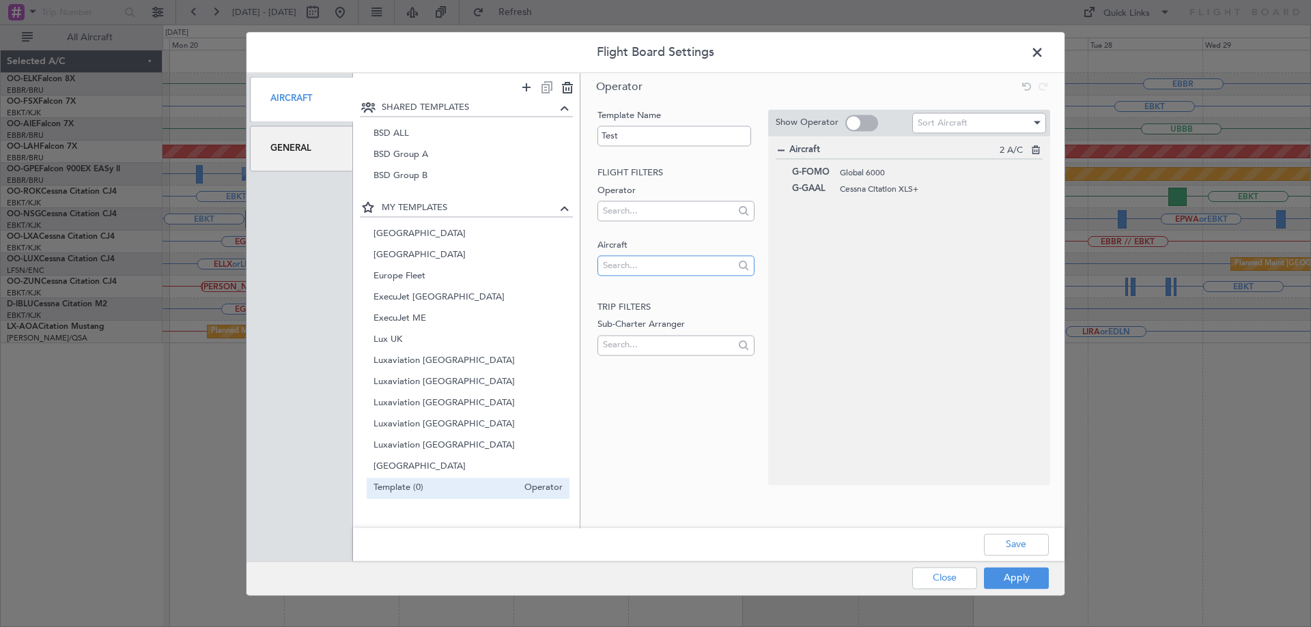
click at [627, 262] on input "text" at bounding box center [668, 265] width 130 height 20
type input "sirs"
click at [632, 289] on span "G-SIRS" at bounding box center [675, 287] width 135 height 20
click at [639, 265] on input "text" at bounding box center [668, 265] width 130 height 20
type input "jaga"
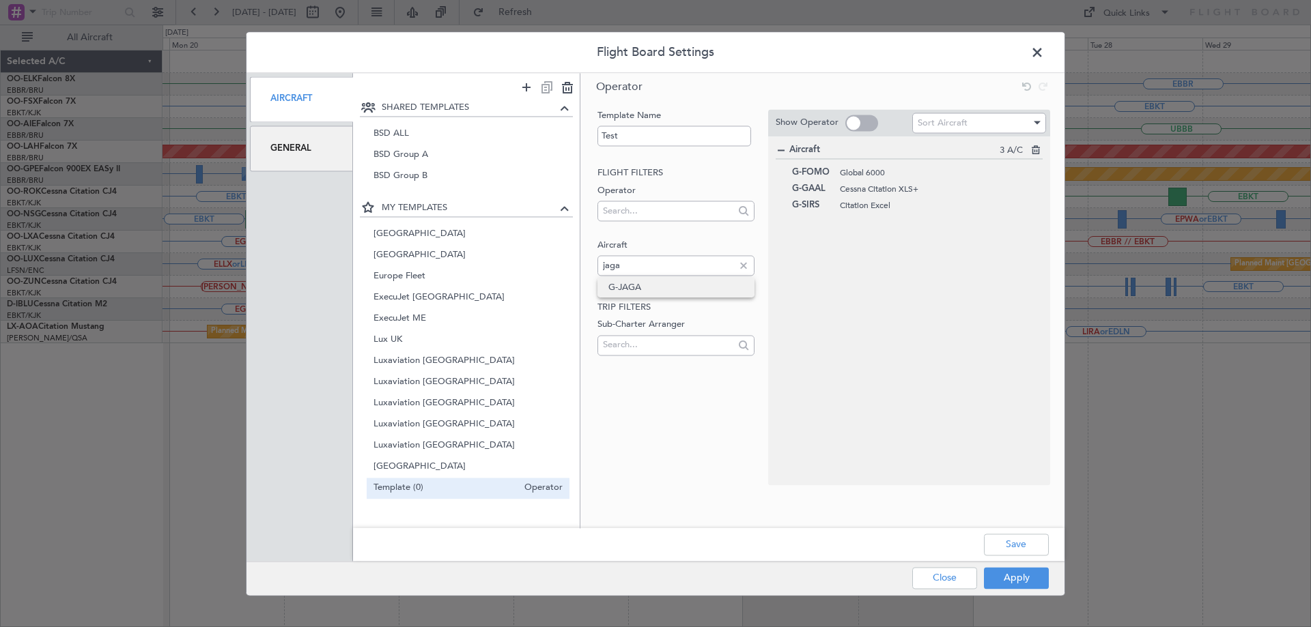
click at [617, 287] on span "G-JAGA" at bounding box center [675, 287] width 135 height 20
click at [635, 262] on input "text" at bounding box center [668, 265] width 130 height 20
type input "spcy"
click at [636, 285] on span "G-SPCY" at bounding box center [675, 287] width 135 height 20
click at [622, 265] on input "text" at bounding box center [668, 265] width 130 height 20
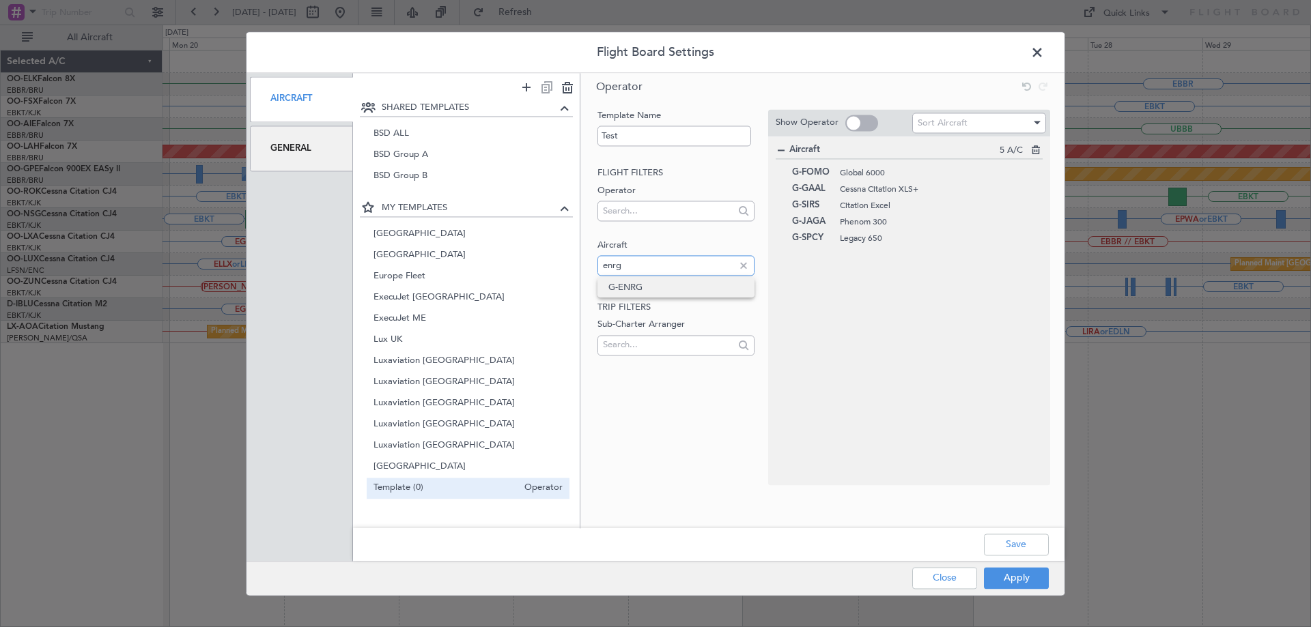
type input "enrg"
click at [634, 279] on span "G-ENRG" at bounding box center [675, 287] width 135 height 20
click at [641, 267] on input "text" at bounding box center [668, 265] width 130 height 20
type input "bre"
click at [660, 287] on span "T7-BRE" at bounding box center [675, 287] width 135 height 20
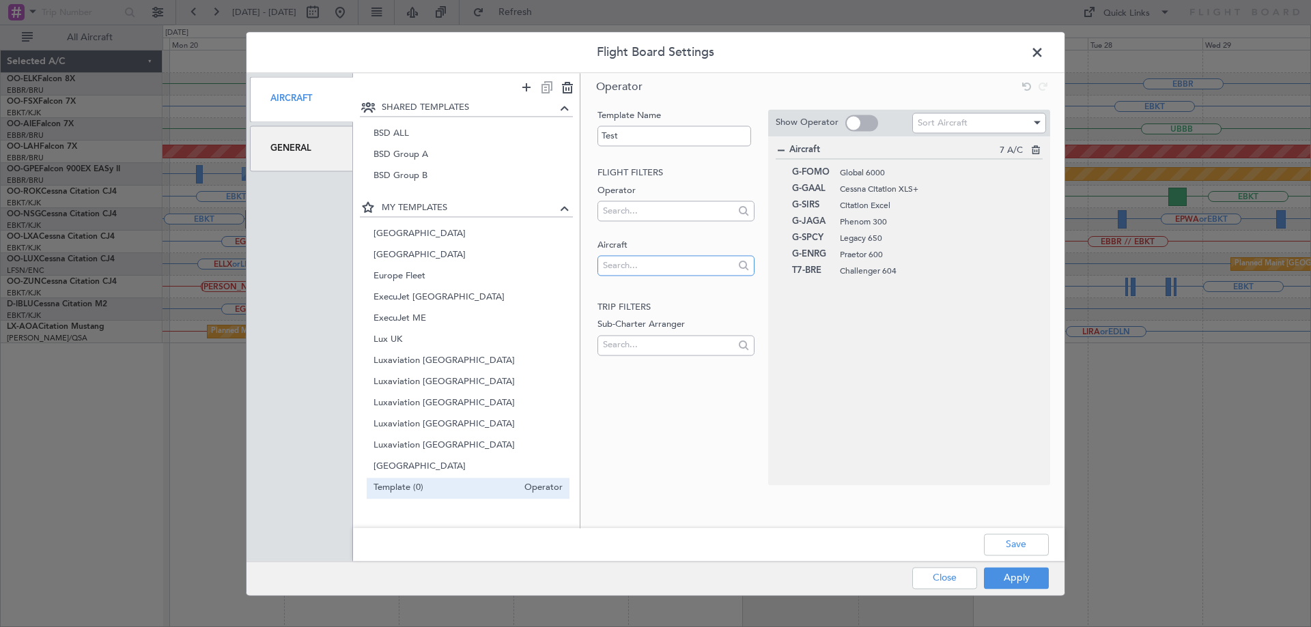
click at [630, 266] on input "text" at bounding box center [668, 265] width 130 height 20
type input "ffi"
click at [646, 292] on span "T7-FFI" at bounding box center [675, 287] width 135 height 20
click at [625, 266] on input "text" at bounding box center [668, 265] width 130 height 20
type input "lzzi"
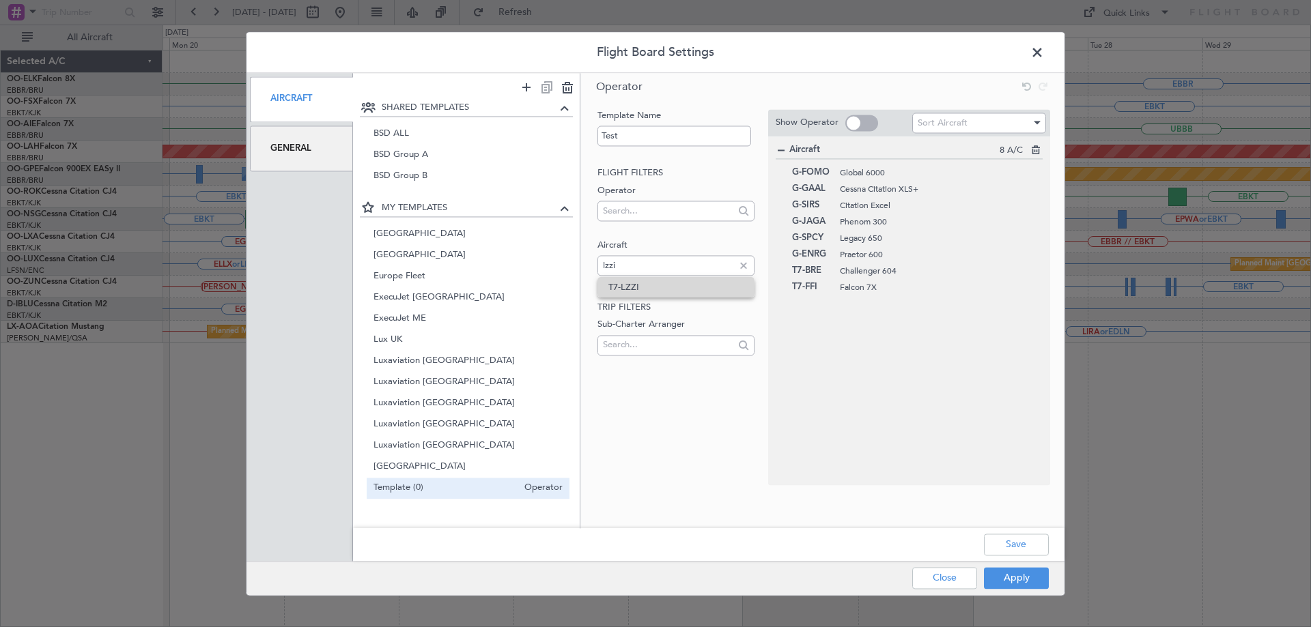
click at [621, 289] on span "T7-LZZI" at bounding box center [675, 287] width 135 height 20
click at [627, 266] on input "text" at bounding box center [668, 265] width 130 height 20
type input "aoa"
click at [628, 283] on span "LX-AOA" at bounding box center [675, 287] width 135 height 20
click at [634, 266] on input "text" at bounding box center [668, 265] width 130 height 20
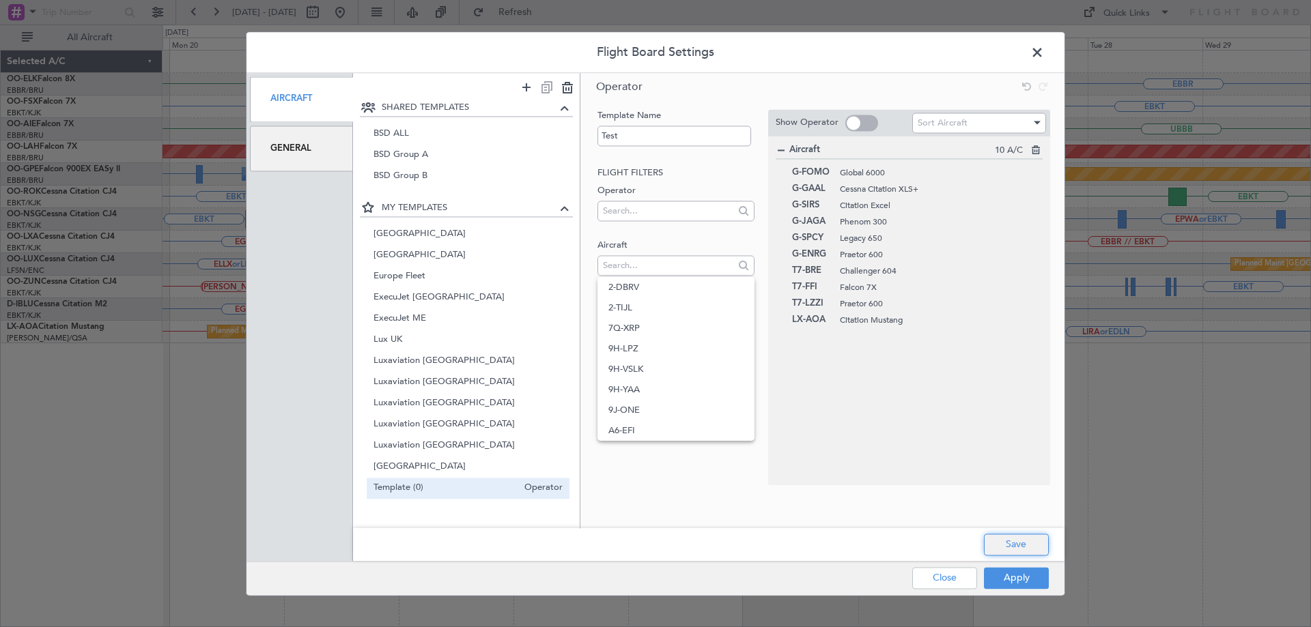
click at [1023, 541] on button "Save" at bounding box center [1016, 545] width 65 height 22
click at [1017, 575] on button "Apply" at bounding box center [1016, 578] width 65 height 22
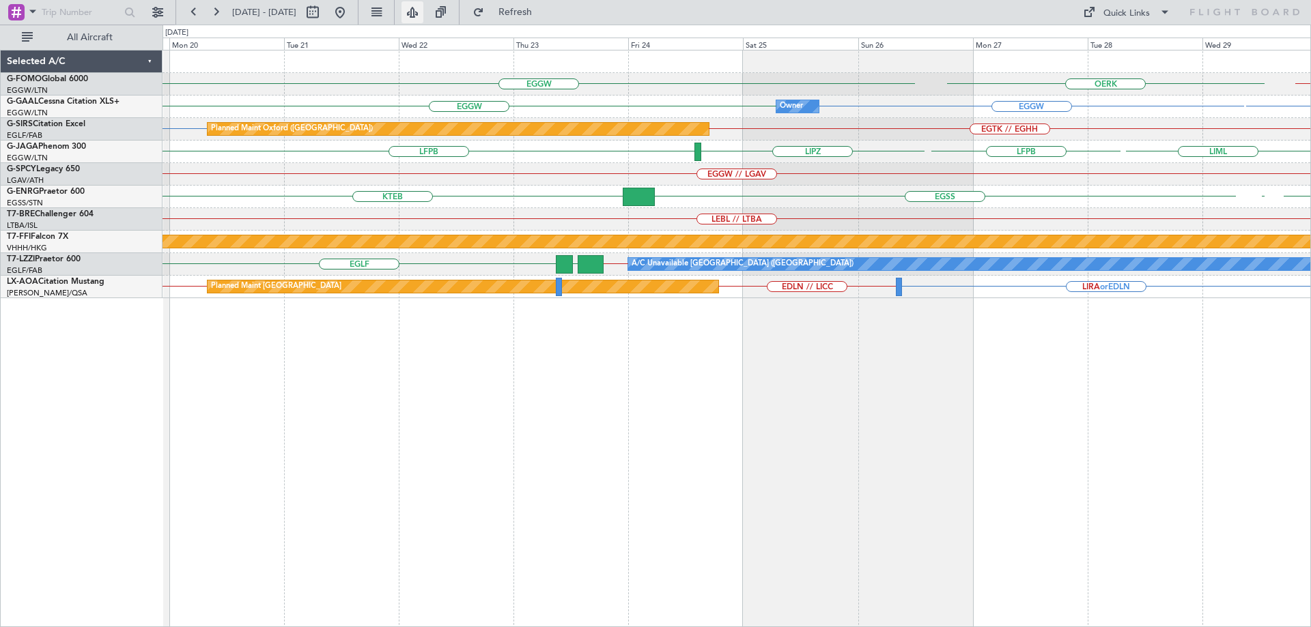
click at [423, 13] on button at bounding box center [412, 12] width 22 height 22
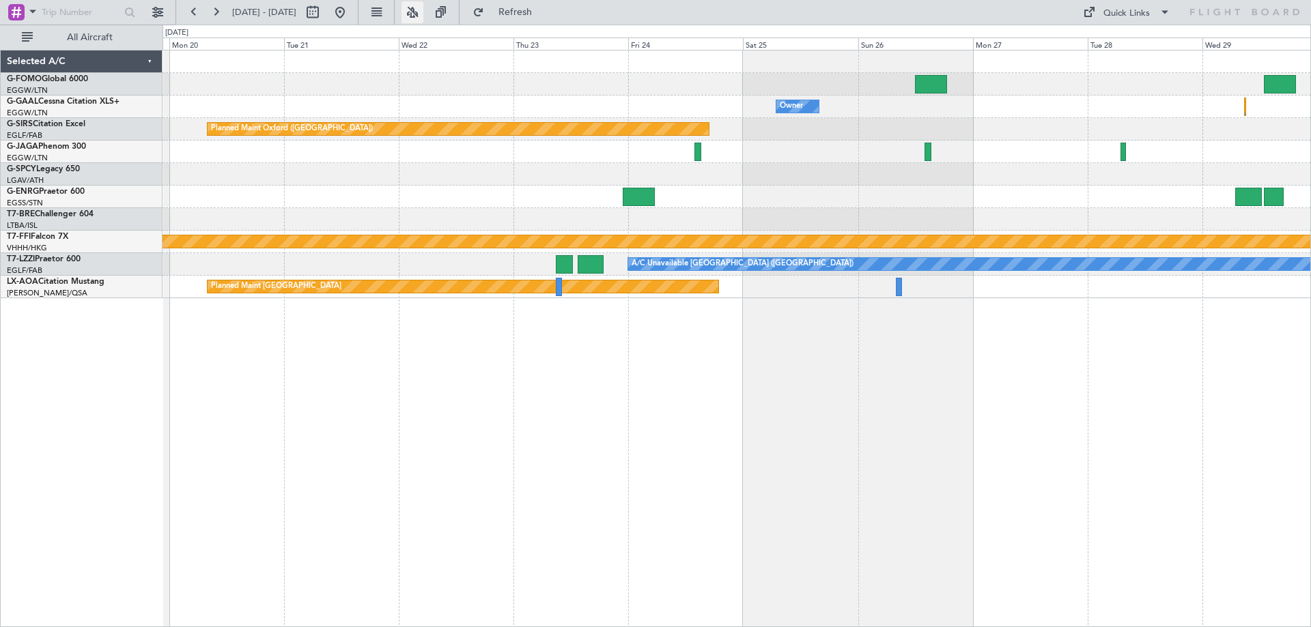
click at [423, 10] on button at bounding box center [412, 12] width 22 height 22
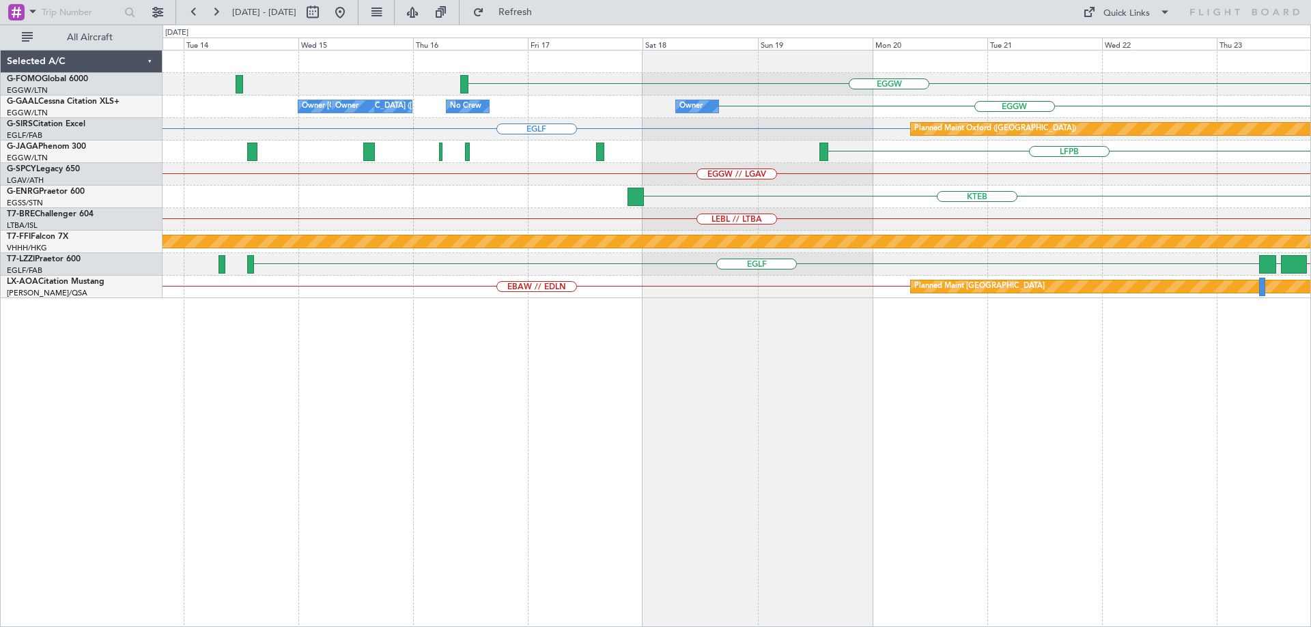
click at [1069, 193] on div "EGGW EGGW Owner Owner No Crew Owner [GEOGRAPHIC_DATA] ([GEOGRAPHIC_DATA]) Owner…" at bounding box center [736, 175] width 1148 height 248
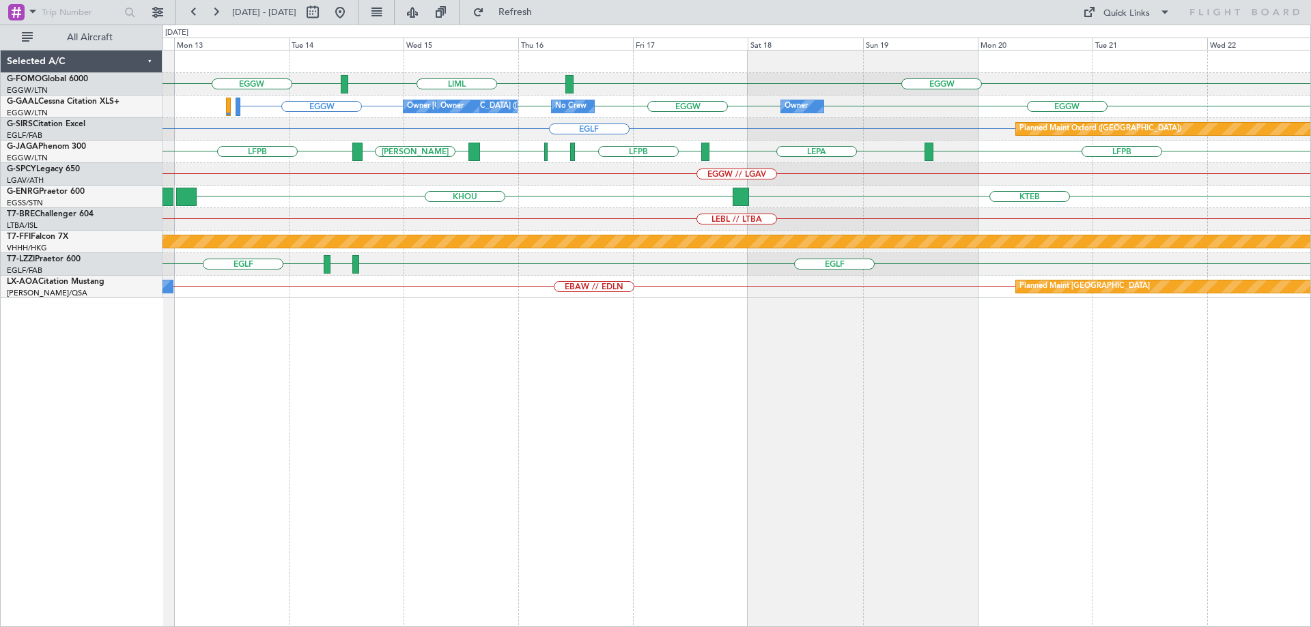
click at [1171, 192] on div "EGGW LIML EGGW Owner Owner No Crew Owner [GEOGRAPHIC_DATA] ([GEOGRAPHIC_DATA]) …" at bounding box center [736, 175] width 1148 height 248
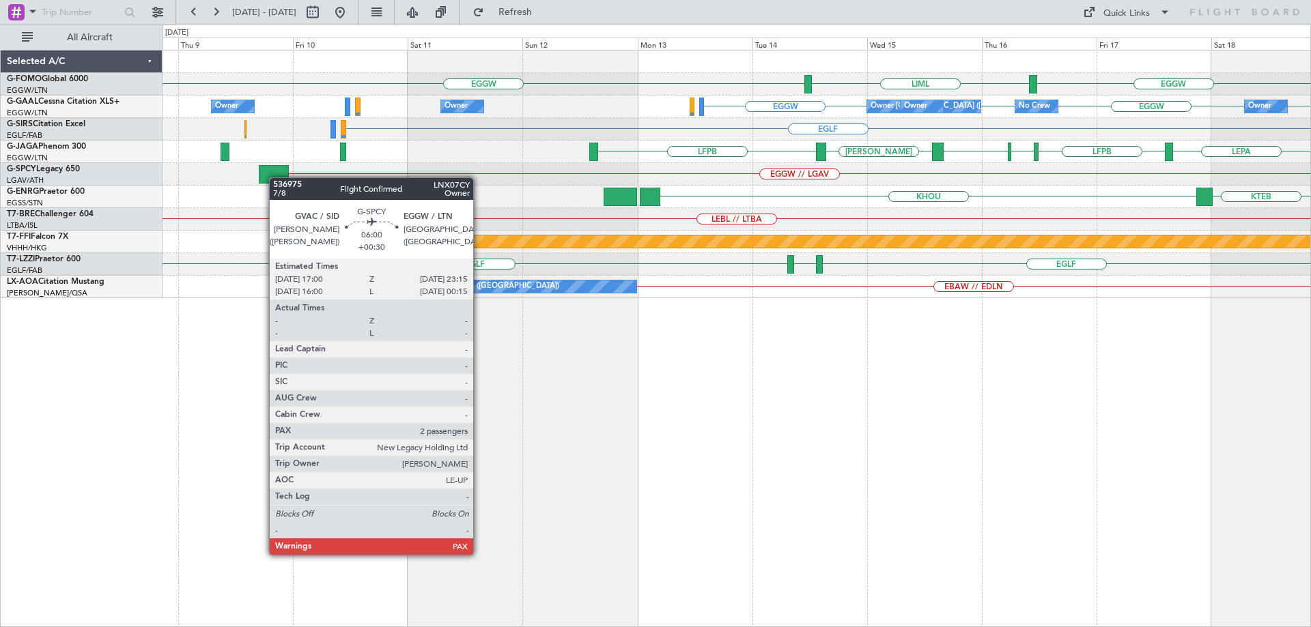
click at [832, 172] on div "EGGW // LGAV" at bounding box center [736, 174] width 1148 height 23
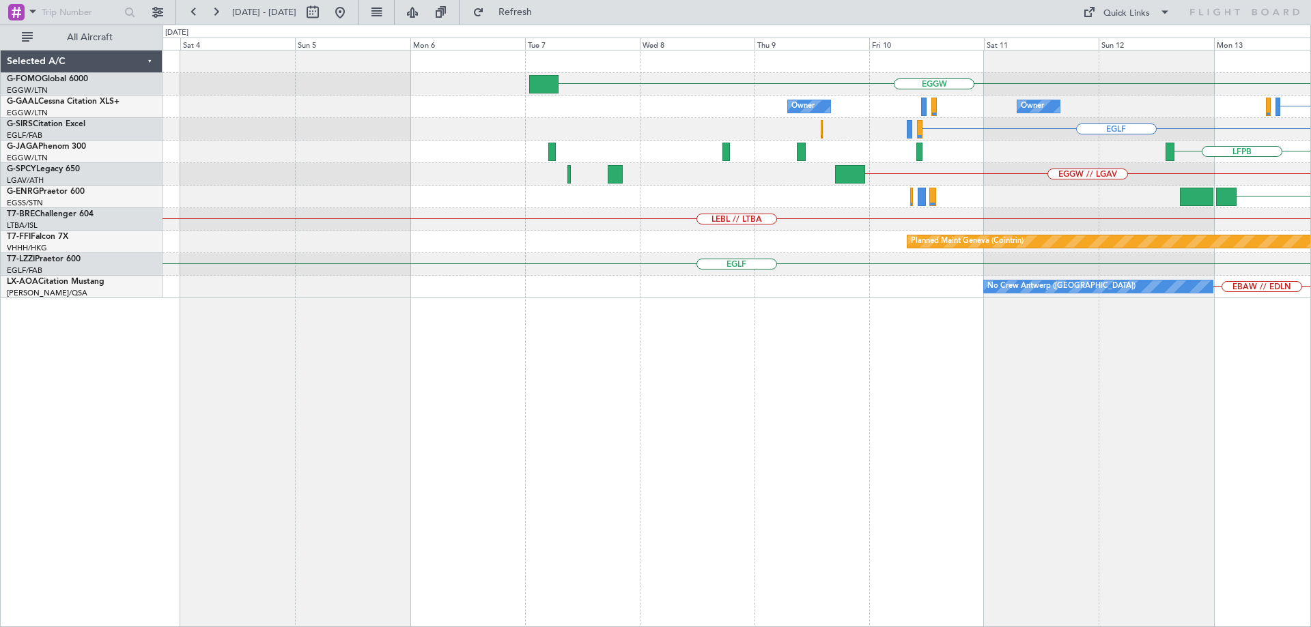
click at [880, 171] on div "EGGW // LGAV" at bounding box center [736, 174] width 1148 height 23
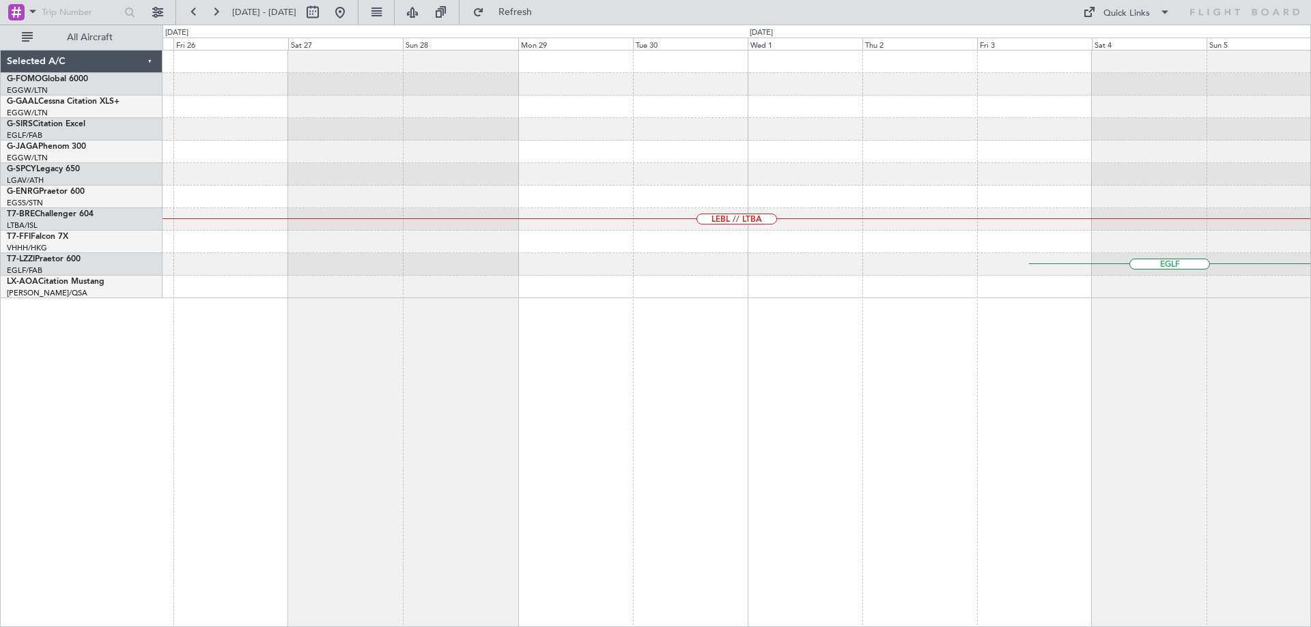
click at [839, 153] on div at bounding box center [736, 152] width 1148 height 23
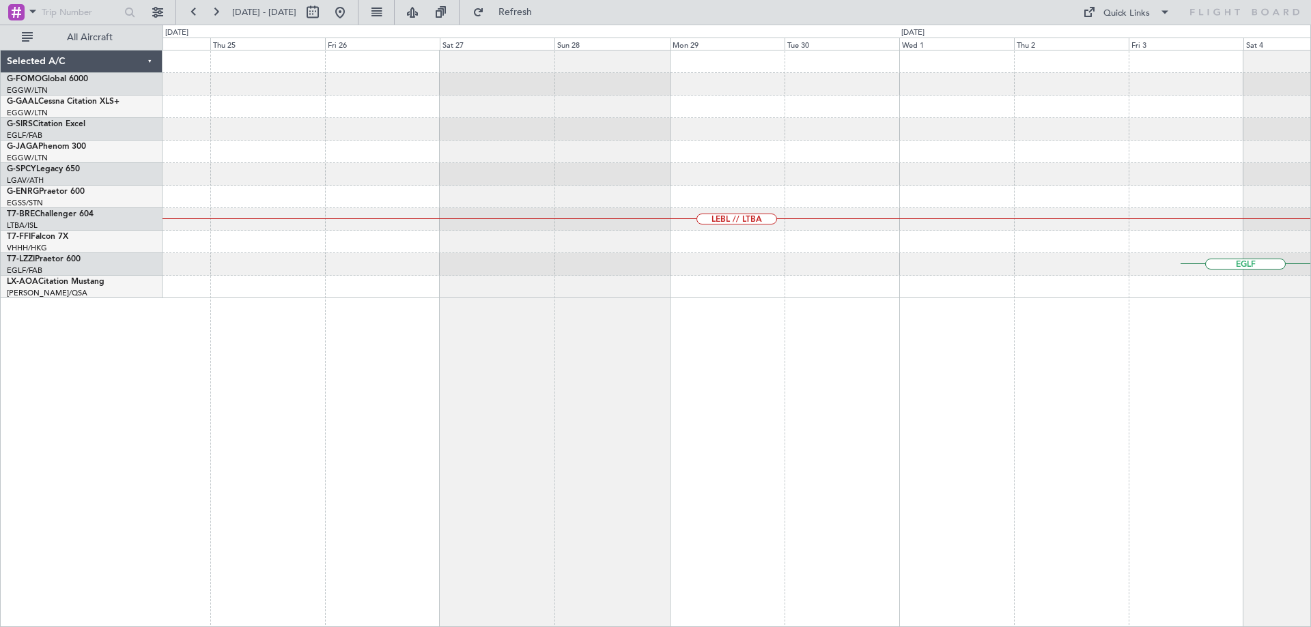
click at [892, 151] on div at bounding box center [736, 152] width 1148 height 23
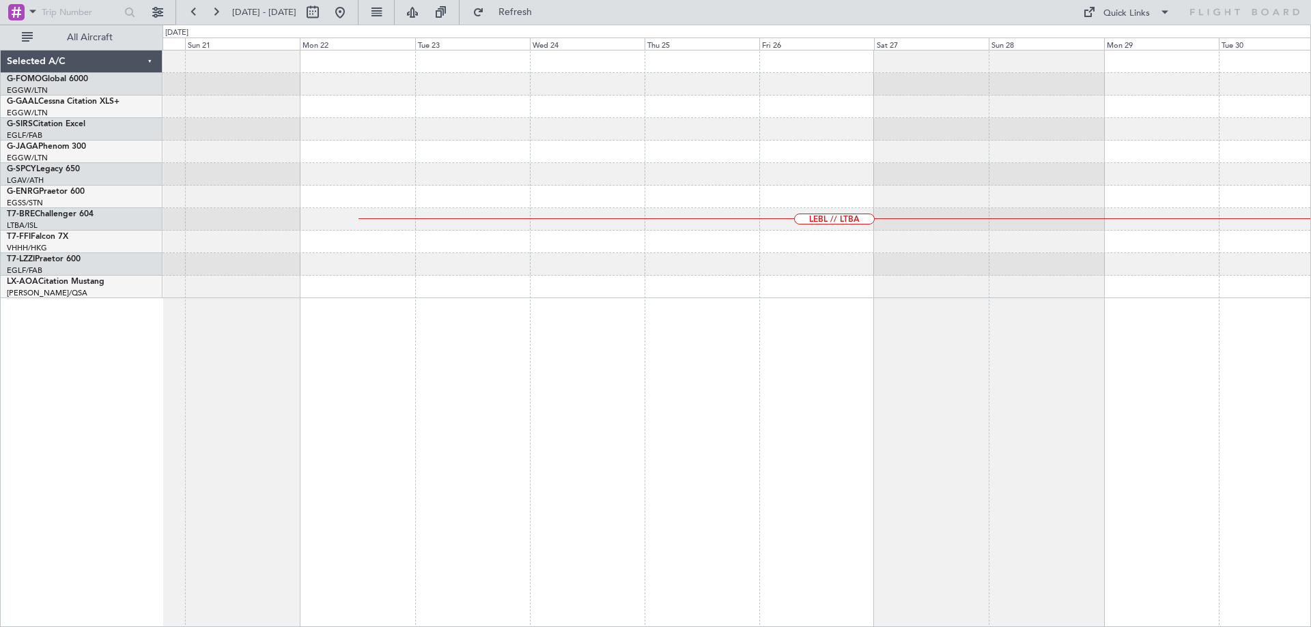
click at [868, 145] on div at bounding box center [736, 152] width 1148 height 23
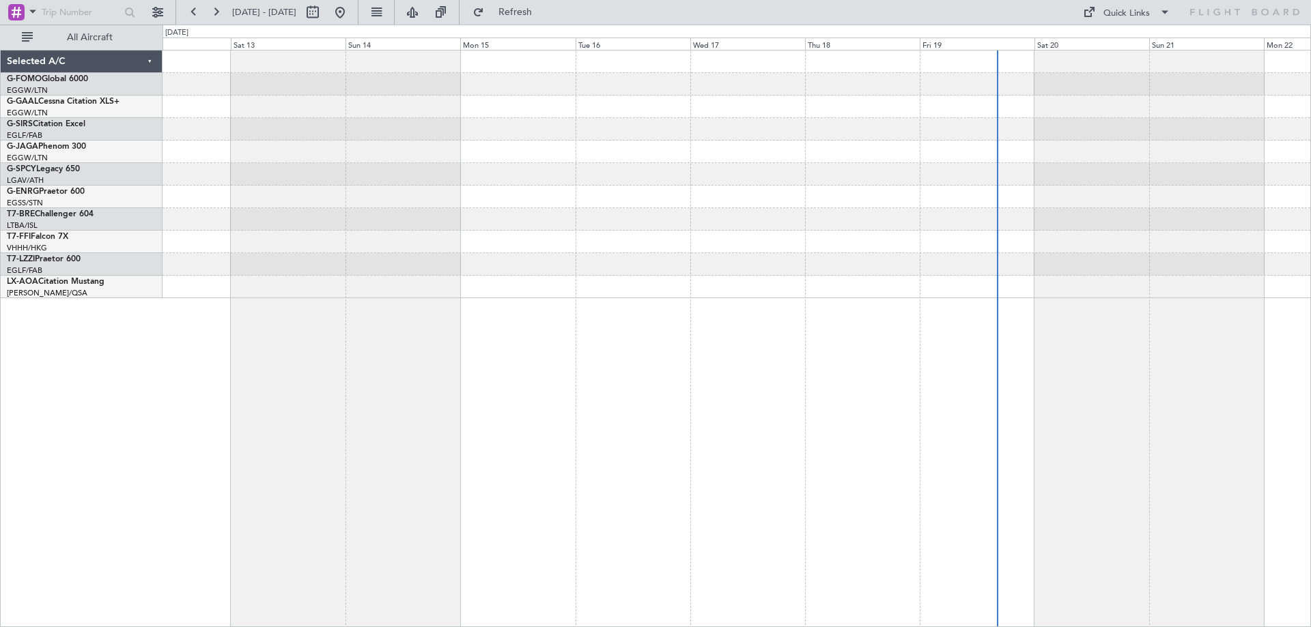
click at [842, 141] on div at bounding box center [736, 152] width 1148 height 23
click at [63, 155] on div "LEBL // LTBA Selected A/C G-FOMO Global 6000 EGGW/LTN [GEOGRAPHIC_DATA] ([GEOGR…" at bounding box center [655, 326] width 1311 height 603
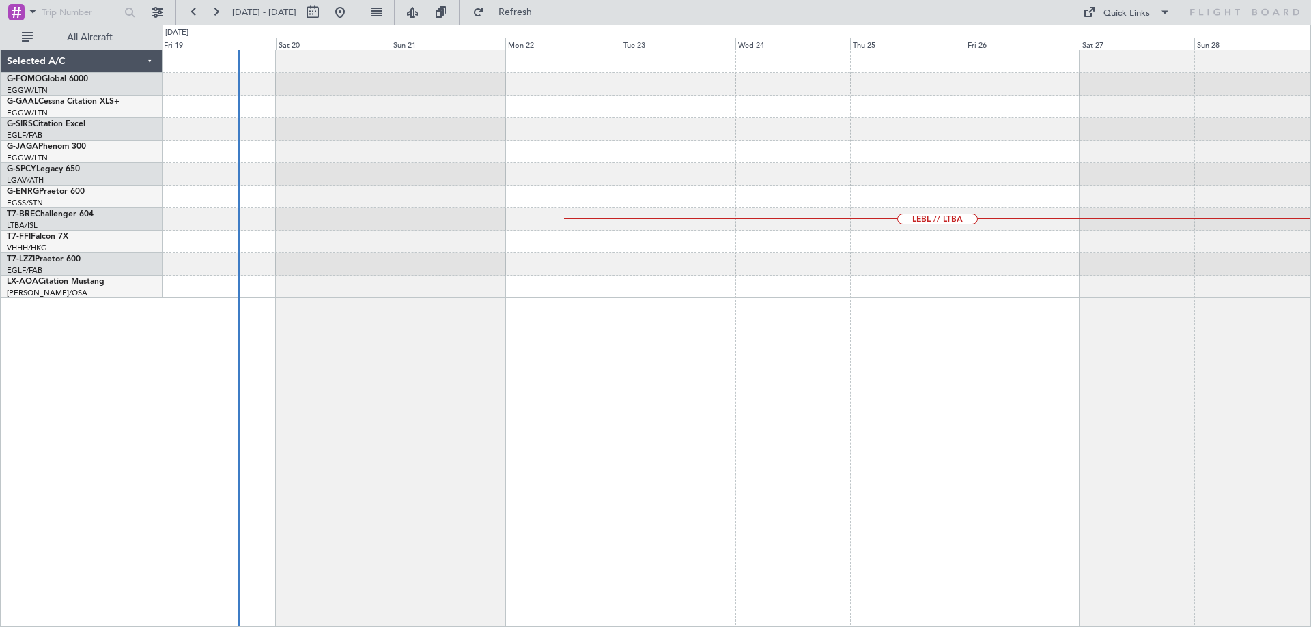
click at [749, 109] on div at bounding box center [736, 107] width 1148 height 23
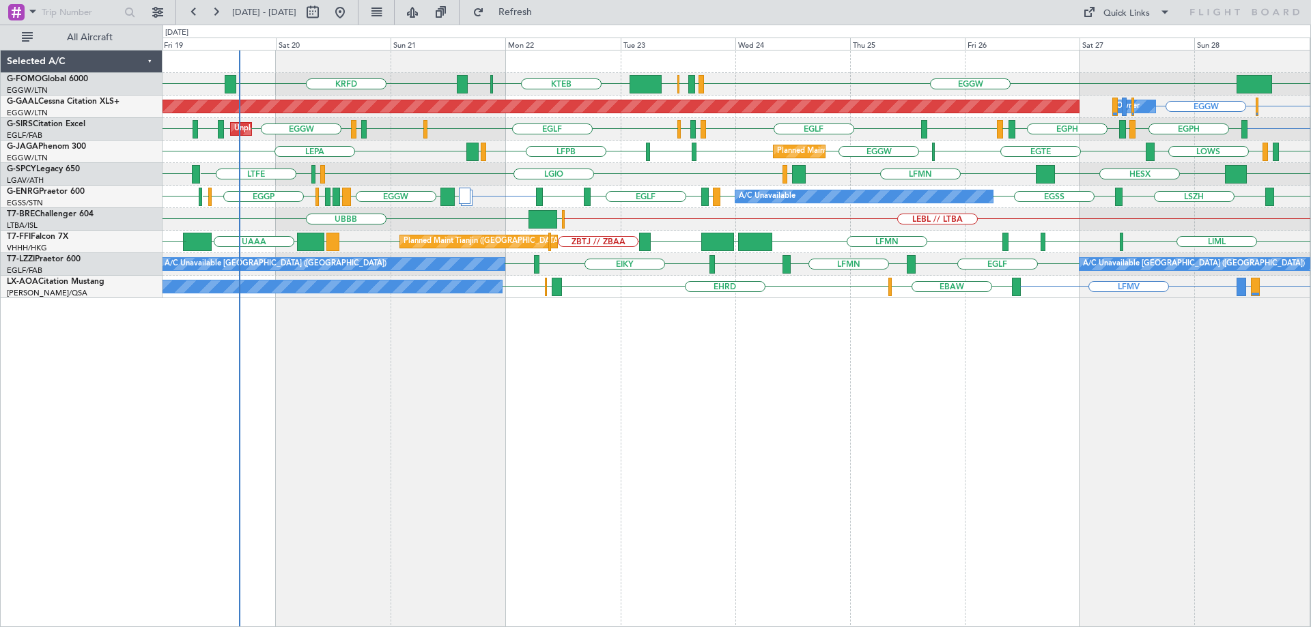
click at [1182, 528] on div "KTEB EGGW KRFD KTEB EGPD [GEOGRAPHIC_DATA] EGGW KTEB [DEMOGRAPHIC_DATA] EGBP or…" at bounding box center [736, 339] width 1148 height 578
